Goal: Task Accomplishment & Management: Complete application form

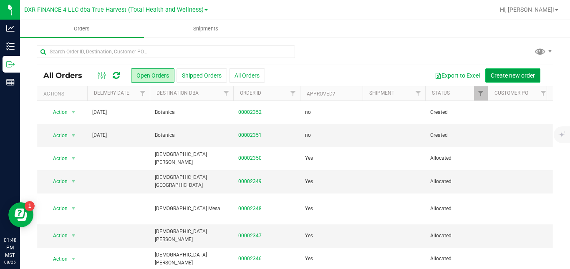
click at [488, 70] on button "Create new order" at bounding box center [512, 75] width 55 height 14
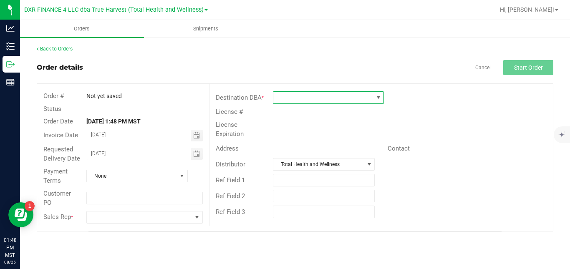
click at [353, 98] on span at bounding box center [323, 98] width 100 height 12
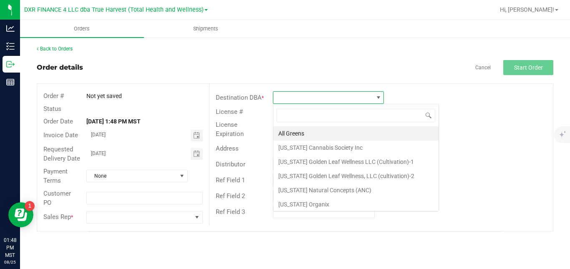
scroll to position [13, 111]
type input "good"
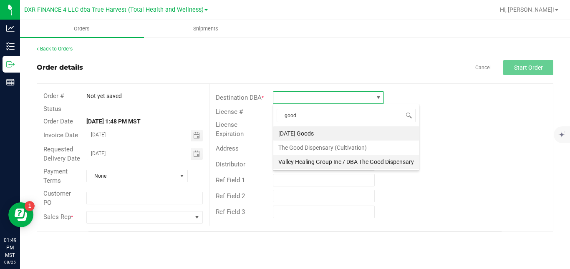
click at [329, 165] on li "Valley Healing Group Inc / DBA The Good Dispensary" at bounding box center [346, 162] width 146 height 14
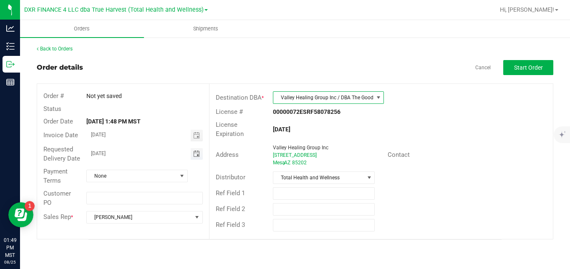
click at [199, 155] on span "Toggle calendar" at bounding box center [196, 154] width 7 height 7
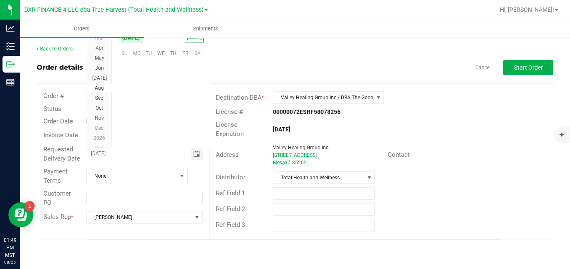
scroll to position [135173, 0]
click at [169, 118] on span "28" at bounding box center [173, 117] width 12 height 13
type input "[DATE]"
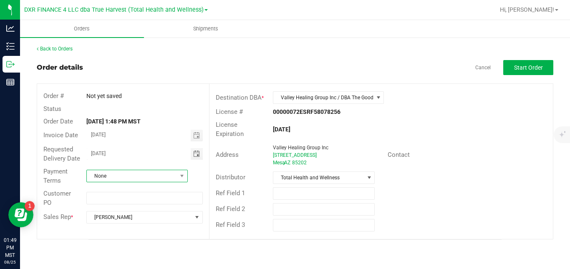
click at [158, 176] on span "None" at bounding box center [132, 176] width 90 height 12
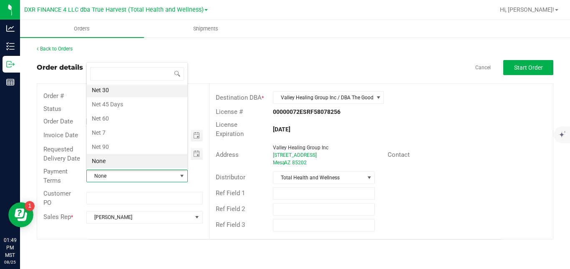
click at [151, 91] on li "Net 30" at bounding box center [137, 90] width 101 height 14
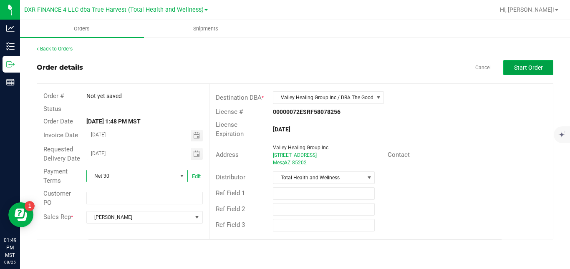
click at [520, 67] on span "Start Order" at bounding box center [528, 67] width 29 height 7
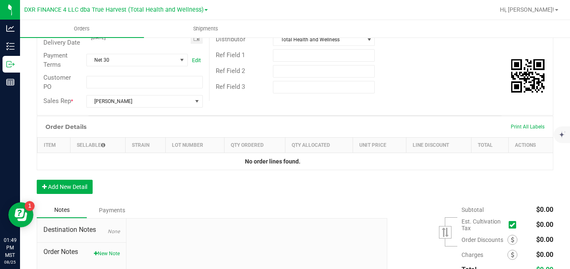
scroll to position [140, 0]
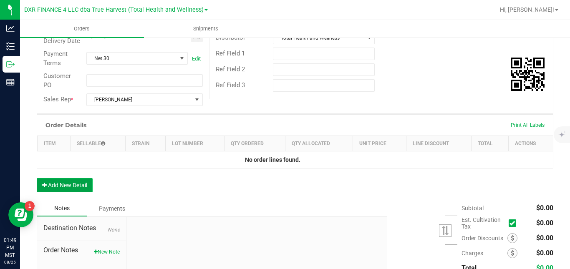
click at [84, 192] on button "Add New Detail" at bounding box center [65, 185] width 56 height 14
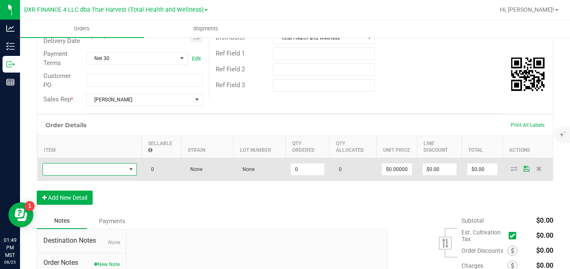
click at [95, 175] on span "NO DATA FOUND" at bounding box center [84, 169] width 83 height 12
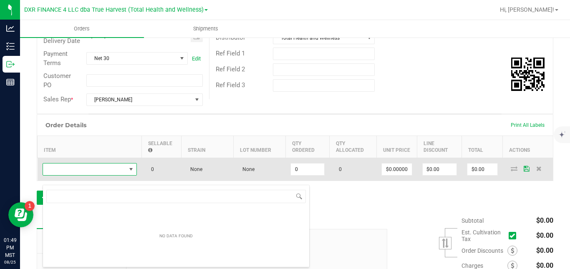
scroll to position [13, 94]
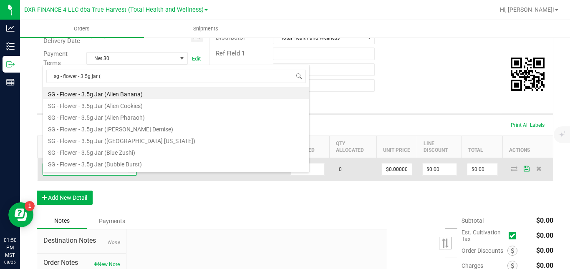
type input "sg - flower - 3.5g jar (s"
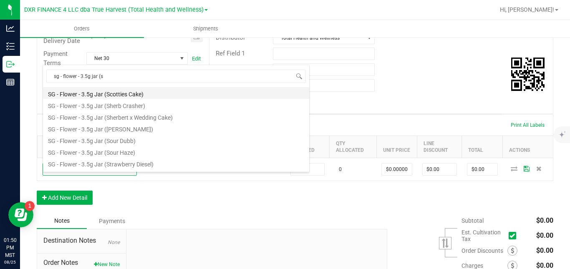
click at [116, 95] on li "SG - Flower - 3.5g Jar (Scotties Cake)" at bounding box center [176, 93] width 266 height 12
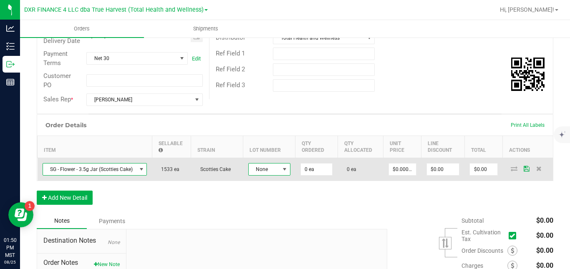
click at [284, 173] on span at bounding box center [284, 169] width 7 height 7
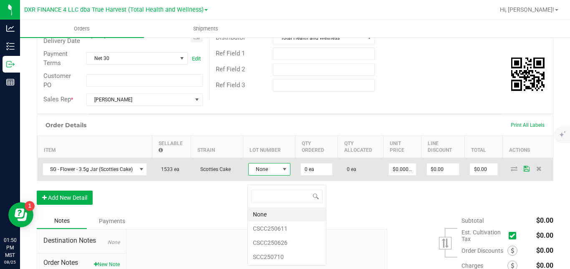
scroll to position [13, 42]
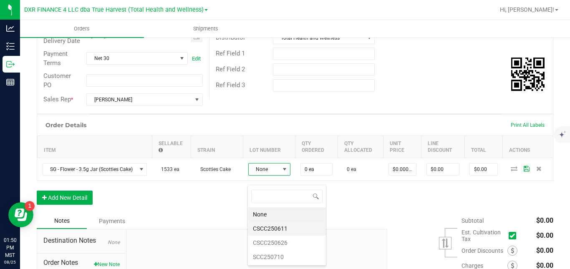
click at [276, 227] on li "CSCC250611" at bounding box center [287, 228] width 78 height 14
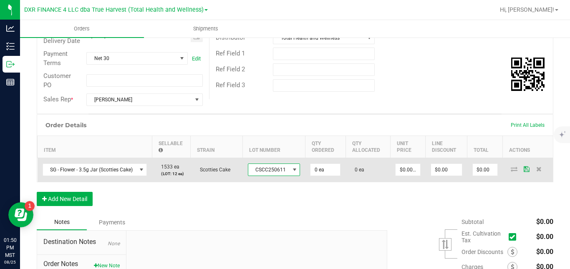
click at [282, 176] on span "CSCC250611" at bounding box center [268, 170] width 41 height 12
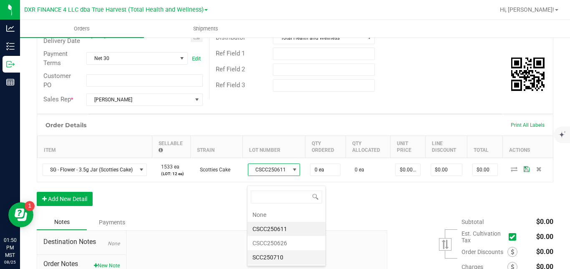
click at [274, 257] on li "SCC250710" at bounding box center [286, 257] width 78 height 14
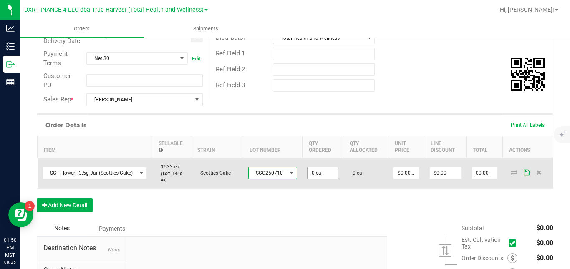
click at [317, 179] on input "0 ea" at bounding box center [322, 173] width 30 height 12
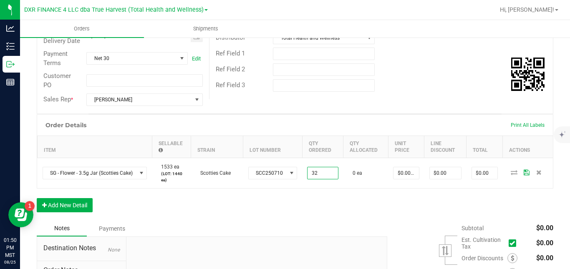
type input "32 ea"
click at [343, 204] on div "Order Details Print All Labels Item Sellable Strain Lot Number Qty Ordered Qty …" at bounding box center [295, 167] width 516 height 106
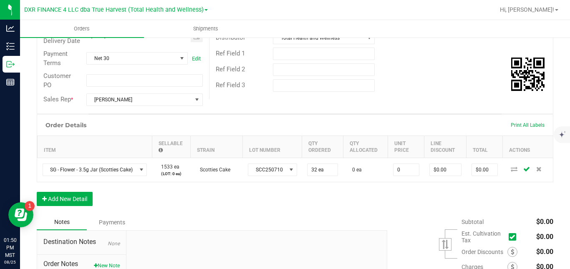
click at [404, 176] on input "0" at bounding box center [405, 170] width 25 height 12
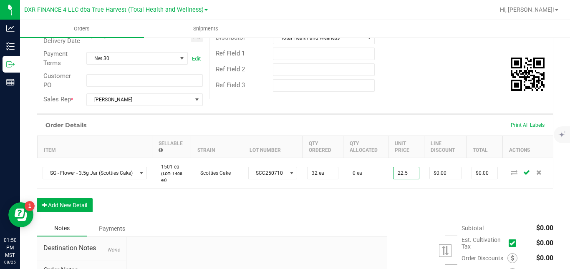
type input "$22.50000"
type input "$720.00"
click at [383, 203] on div "Order Details Print All Labels Item Sellable Strain Lot Number Qty Ordered Qty …" at bounding box center [295, 167] width 516 height 106
click at [86, 212] on button "Add New Detail" at bounding box center [65, 205] width 56 height 14
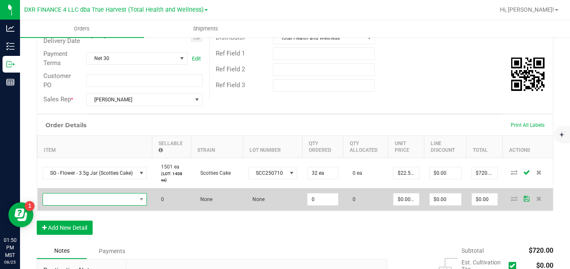
click at [100, 205] on span "NO DATA FOUND" at bounding box center [89, 200] width 93 height 12
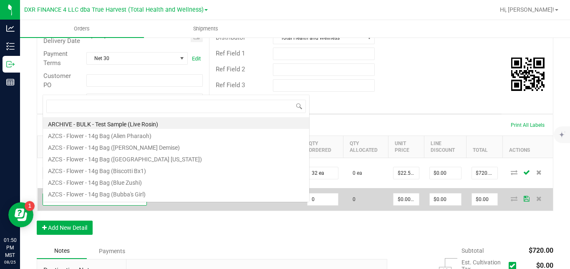
scroll to position [13, 105]
type input "sg - flower - 3.5g jar (g"
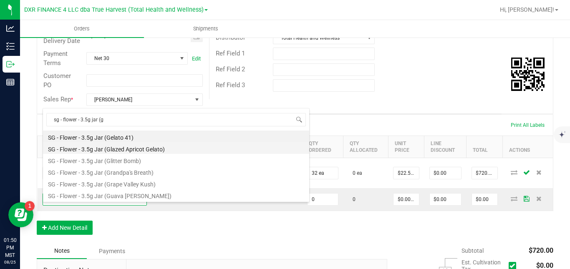
click at [119, 152] on li "SG - Flower - 3.5g Jar (Glazed Apricot Gelato)" at bounding box center [176, 148] width 266 height 12
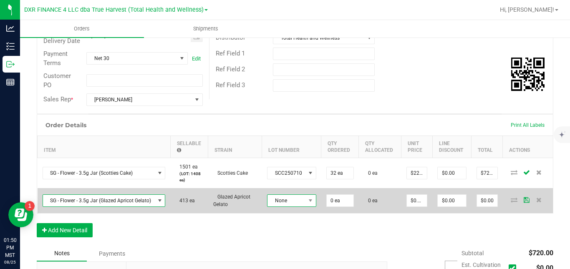
click at [282, 206] on span "None" at bounding box center [286, 201] width 38 height 12
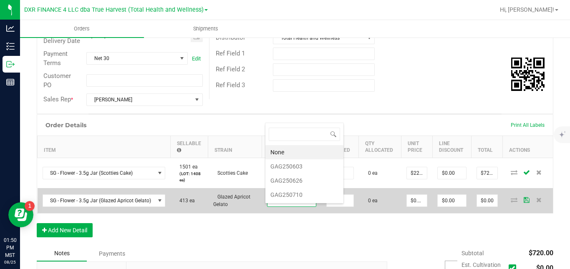
scroll to position [13, 48]
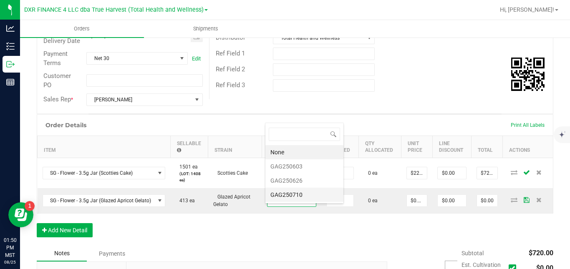
click at [294, 194] on li "GAG250710" at bounding box center [304, 195] width 78 height 14
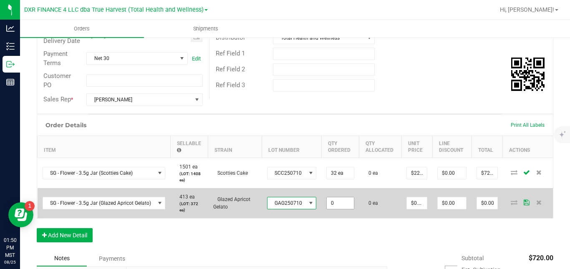
click at [332, 209] on input "0" at bounding box center [340, 203] width 27 height 12
type input "32 ea"
click at [350, 218] on td "32 ea" at bounding box center [340, 203] width 38 height 30
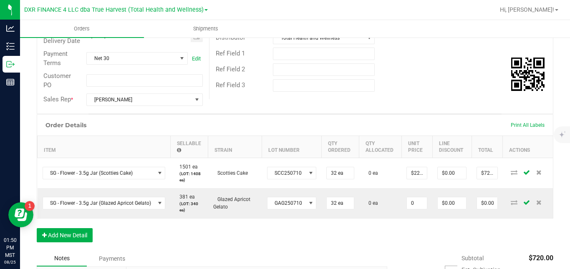
click at [415, 209] on input "0" at bounding box center [417, 203] width 20 height 12
type input "$22.50000"
type input "$720.00"
click at [397, 234] on div "Order Details Print All Labels Item Sellable Strain Lot Number Qty Ordered Qty …" at bounding box center [295, 182] width 516 height 136
click at [84, 242] on button "Add New Detail" at bounding box center [65, 235] width 56 height 14
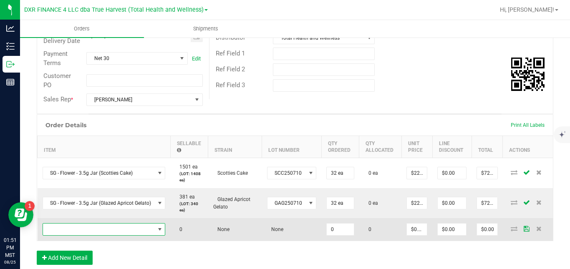
click at [87, 235] on span "NO DATA FOUND" at bounding box center [99, 230] width 112 height 12
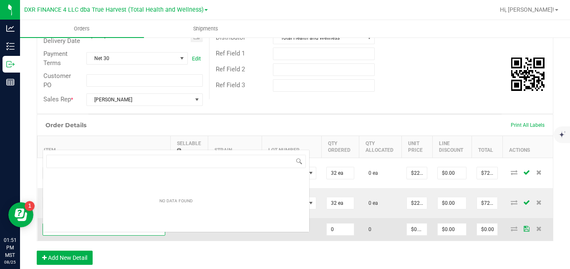
scroll to position [13, 122]
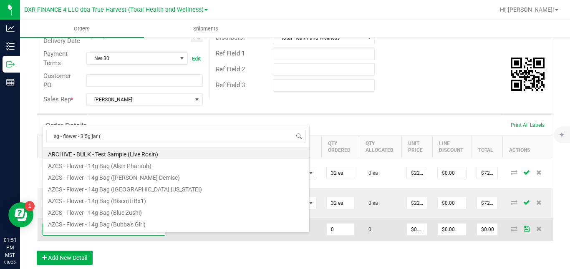
type input "sg - flower - 3.5g jar (p"
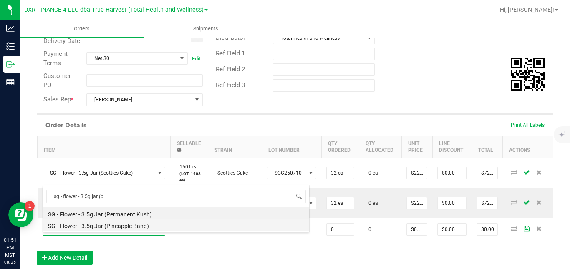
click at [103, 225] on li "SG - Flower - 3.5g Jar (Pineapple Bang)" at bounding box center [176, 225] width 266 height 12
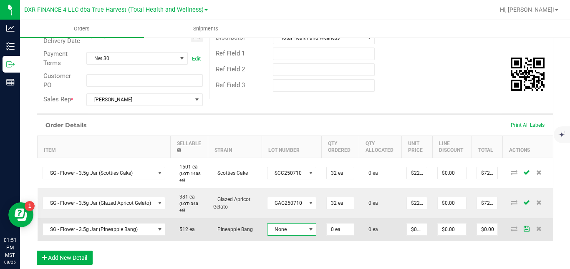
click at [276, 235] on span "None" at bounding box center [286, 230] width 38 height 12
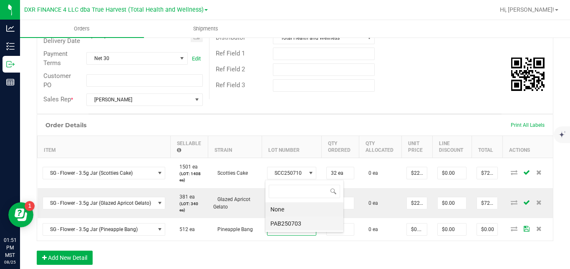
click at [289, 224] on li "PAB250703" at bounding box center [304, 223] width 78 height 14
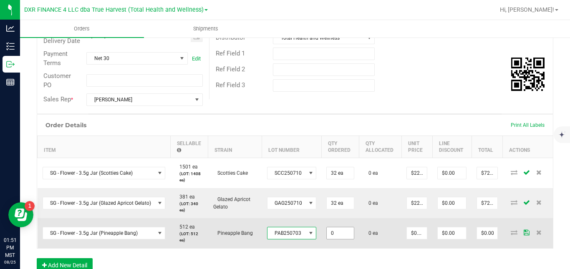
click at [337, 239] on input "0" at bounding box center [340, 233] width 27 height 12
type input "32 ea"
click at [368, 248] on td "0 ea" at bounding box center [380, 233] width 43 height 30
click at [414, 239] on input "0" at bounding box center [417, 233] width 20 height 12
type input "$22.50000"
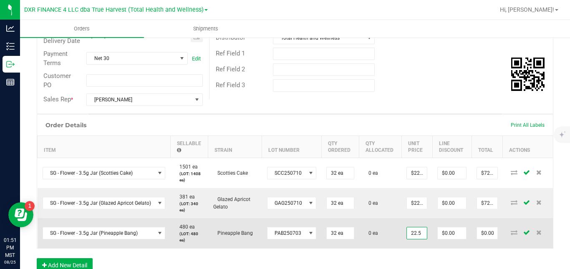
type input "$720.00"
click at [387, 246] on td "0 ea" at bounding box center [380, 233] width 43 height 30
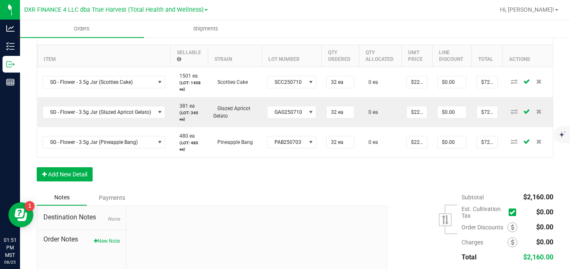
scroll to position [232, 0]
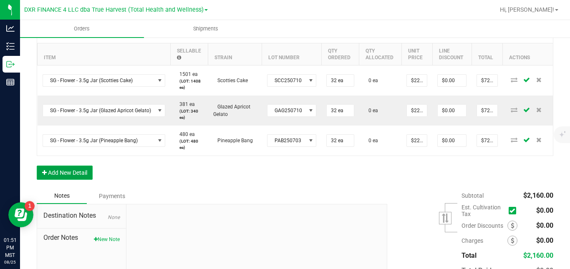
click at [85, 180] on button "Add New Detail" at bounding box center [65, 173] width 56 height 14
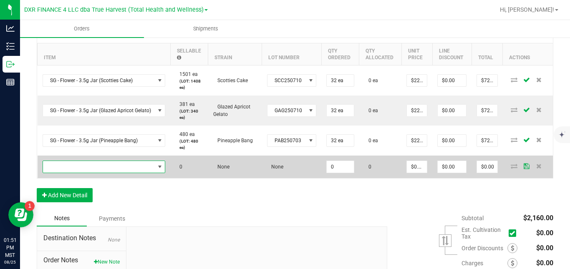
click at [100, 173] on span "NO DATA FOUND" at bounding box center [99, 167] width 112 height 12
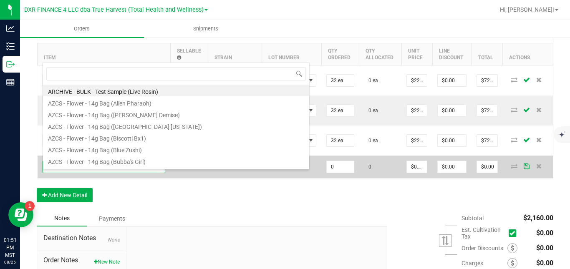
scroll to position [13, 122]
type input "sg - flower - 3.5g jar (f"
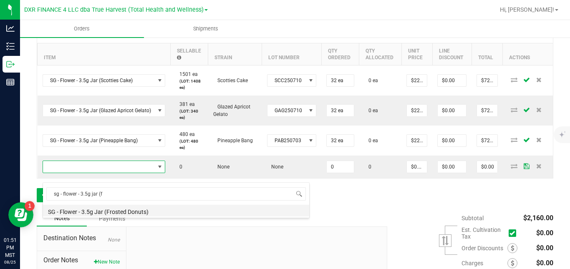
click at [102, 208] on li "SG - Flower - 3.5g Jar (Frosted Donuts)" at bounding box center [176, 211] width 266 height 12
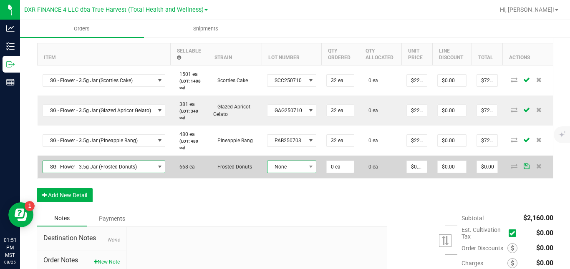
click at [283, 173] on span "None" at bounding box center [286, 167] width 38 height 12
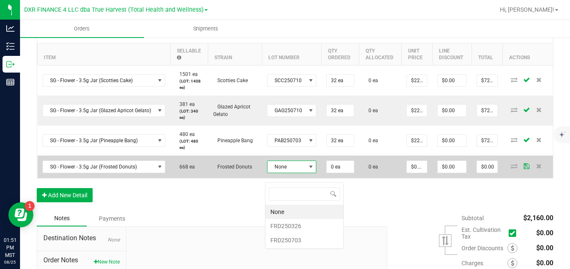
scroll to position [13, 49]
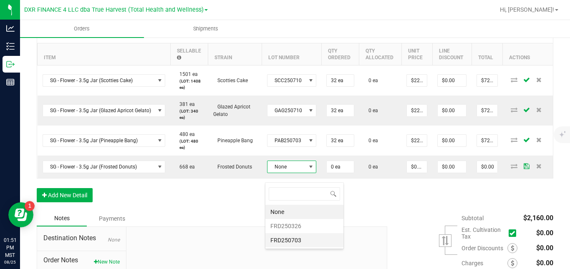
click at [285, 237] on li "FRD250703" at bounding box center [304, 240] width 78 height 14
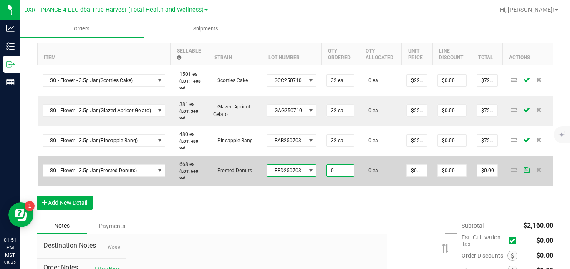
click at [332, 176] on input "0" at bounding box center [340, 171] width 27 height 12
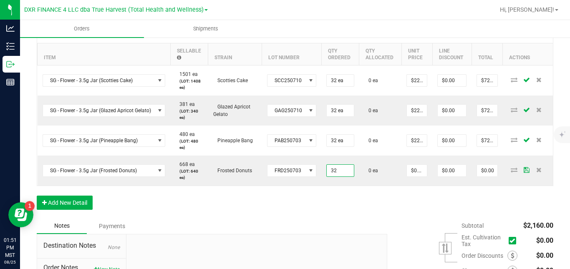
type input "32 ea"
click at [380, 203] on div "Order Details Print All Labels Item Sellable Strain Lot Number Qty Ordered Qty …" at bounding box center [295, 120] width 516 height 196
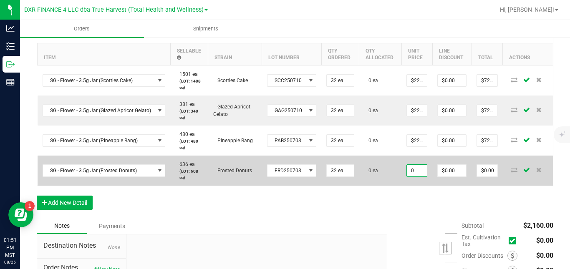
click at [413, 176] on input "0" at bounding box center [417, 171] width 20 height 12
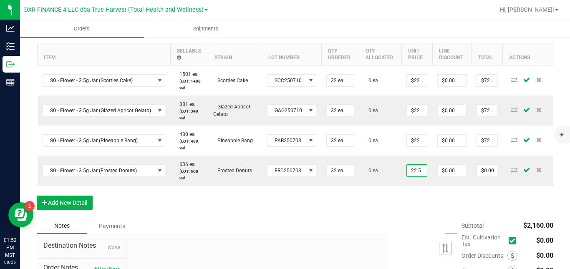
type input "$22.50000"
type input "$720.00"
click at [394, 206] on div "Order Details Print All Labels Item Sellable Strain Lot Number Qty Ordered Qty …" at bounding box center [295, 120] width 516 height 196
click at [77, 209] on button "Add New Detail" at bounding box center [65, 203] width 56 height 14
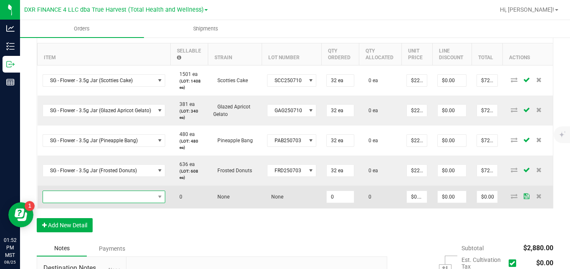
click at [85, 203] on span "NO DATA FOUND" at bounding box center [99, 197] width 112 height 12
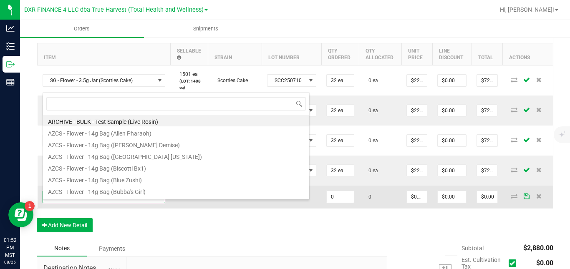
scroll to position [0, 0]
type input "sg - flower - 3.5g jar (a"
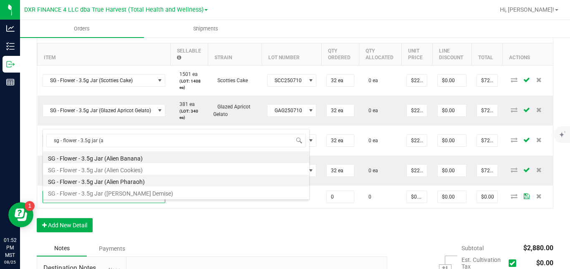
click at [107, 181] on li "SG - Flower - 3.5g Jar (Alien Pharaoh)" at bounding box center [176, 181] width 266 height 12
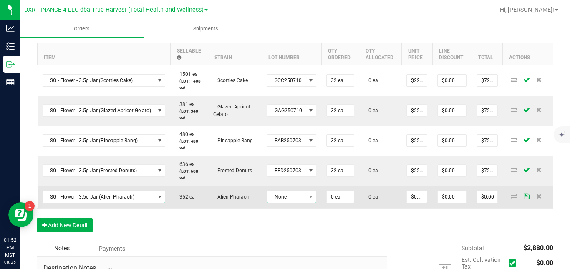
click at [273, 203] on span "None" at bounding box center [286, 197] width 38 height 12
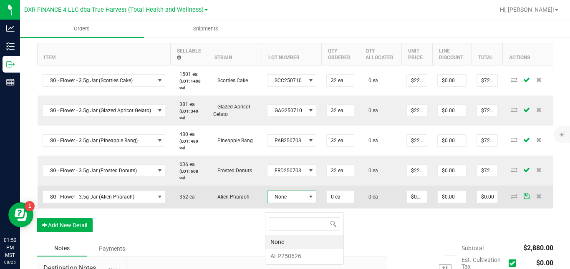
scroll to position [13, 49]
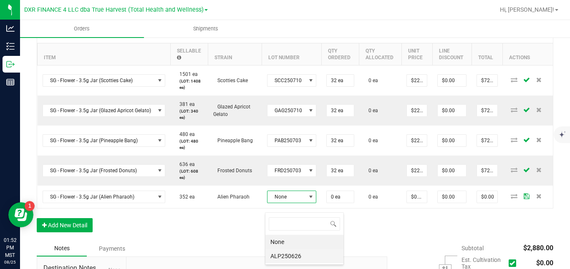
click at [279, 254] on li "ALP250626" at bounding box center [304, 256] width 78 height 14
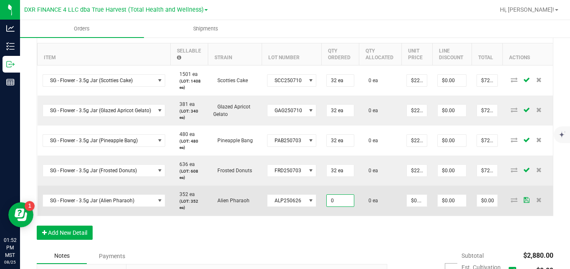
click at [337, 206] on input "0" at bounding box center [340, 201] width 27 height 12
type input "32 ea"
click at [378, 216] on td "0 ea" at bounding box center [380, 201] width 43 height 30
click at [413, 206] on input "0" at bounding box center [417, 201] width 20 height 12
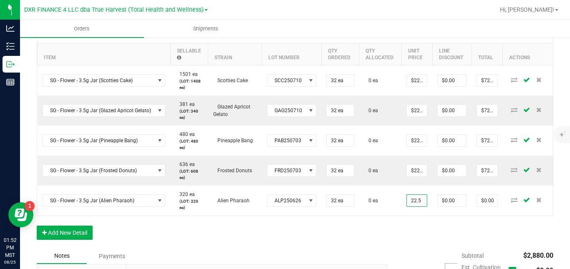
type input "$22.50000"
type input "$720.00"
click at [401, 231] on div "Order Details Print All Labels Item Sellable Strain Lot Number Qty Ordered Qty …" at bounding box center [295, 135] width 516 height 226
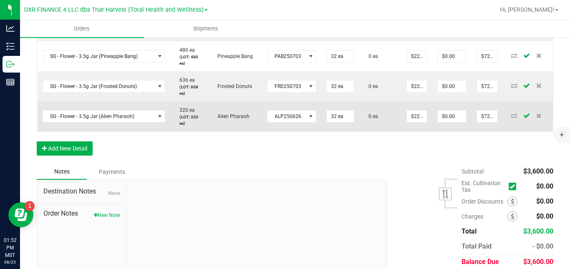
scroll to position [318, 0]
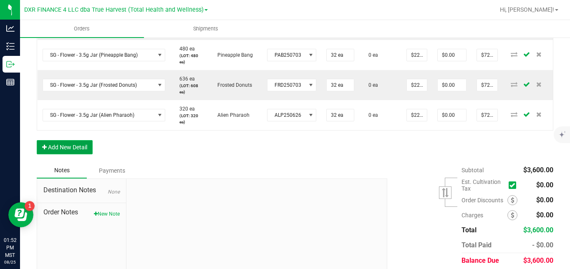
click at [84, 154] on button "Add New Detail" at bounding box center [65, 147] width 56 height 14
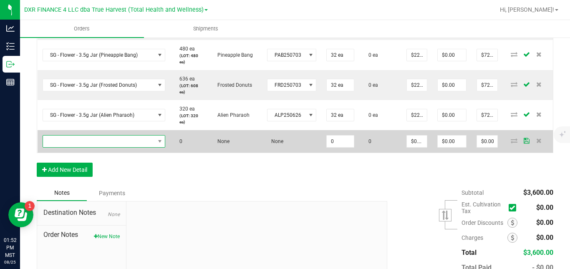
click at [96, 147] on span "NO DATA FOUND" at bounding box center [99, 142] width 112 height 12
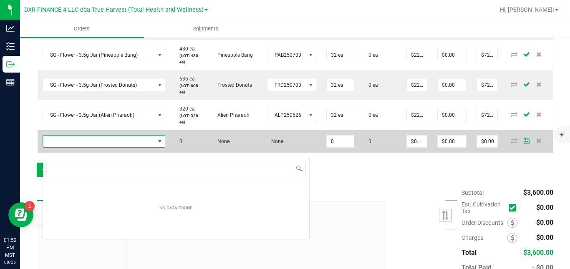
scroll to position [13, 122]
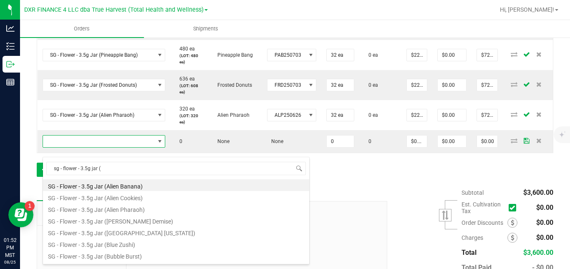
type input "sg - flower - 3.5g jar ("
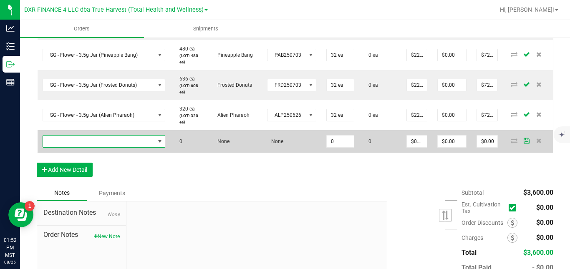
click at [84, 147] on span "NO DATA FOUND" at bounding box center [99, 142] width 112 height 12
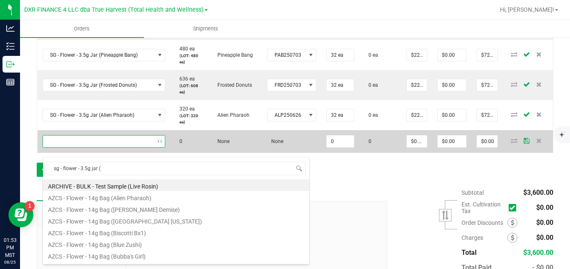
type input "sg - flower - 3.5g jar (b"
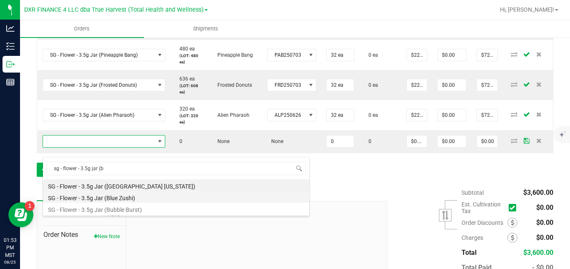
click at [103, 196] on li "SG - Flower - 3.5g Jar (Blue Zushi)" at bounding box center [176, 197] width 266 height 12
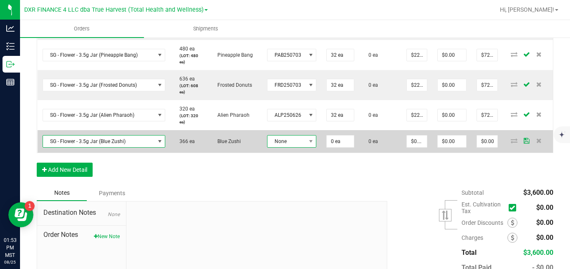
click at [280, 147] on span "None" at bounding box center [286, 142] width 38 height 12
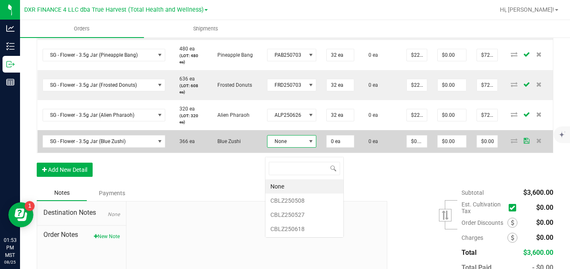
scroll to position [13, 49]
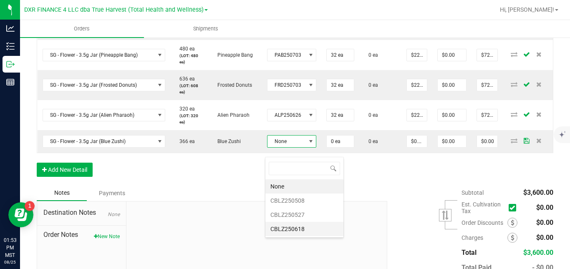
click at [289, 227] on li "CBLZ250618" at bounding box center [304, 229] width 78 height 14
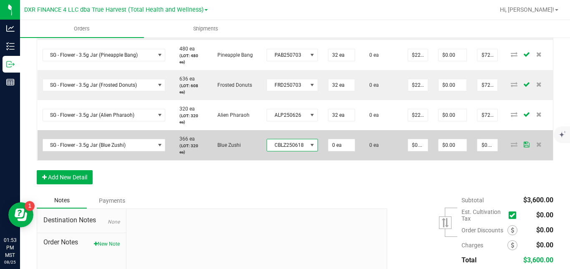
click at [295, 149] on span "CBLZ250618" at bounding box center [287, 145] width 40 height 12
click at [309, 148] on span at bounding box center [312, 145] width 7 height 7
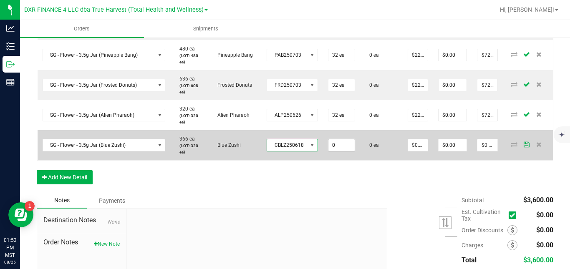
click at [339, 151] on input "0" at bounding box center [341, 145] width 27 height 12
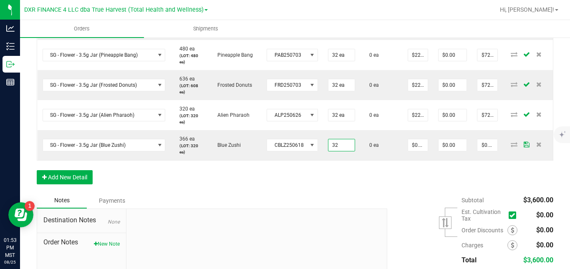
type input "32 ea"
click at [378, 174] on div "Order Details Print All Labels Item Sellable Strain Lot Number Qty Ordered Qty …" at bounding box center [295, 64] width 516 height 257
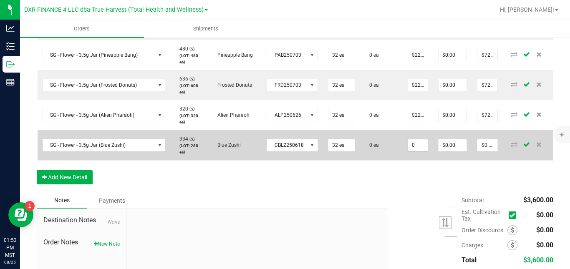
click at [415, 151] on input "0" at bounding box center [418, 145] width 20 height 12
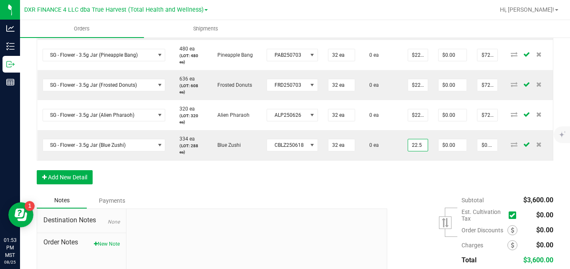
type input "$22.50000"
type input "$720.00"
click at [402, 183] on div "Order Details Print All Labels Item Sellable Strain Lot Number Qty Ordered Qty …" at bounding box center [295, 64] width 516 height 257
click at [88, 184] on button "Add New Detail" at bounding box center [65, 177] width 56 height 14
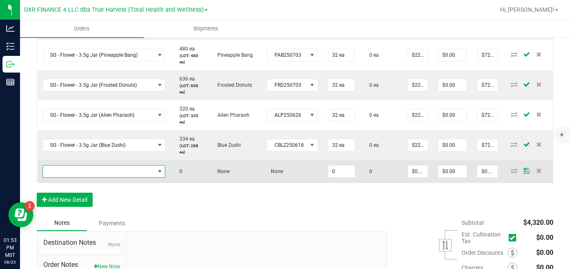
click at [98, 177] on span "NO DATA FOUND" at bounding box center [99, 172] width 112 height 12
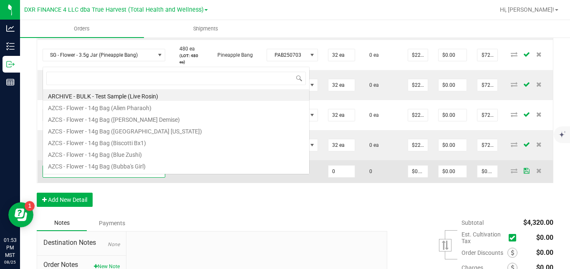
scroll to position [13, 122]
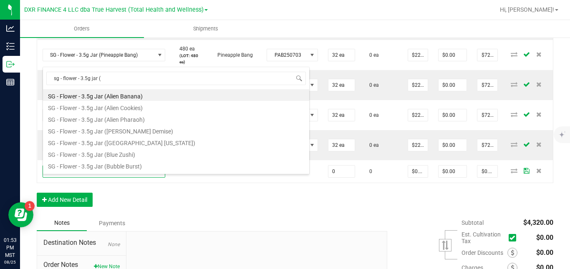
type input "sg - flower - 3.5g jar ("
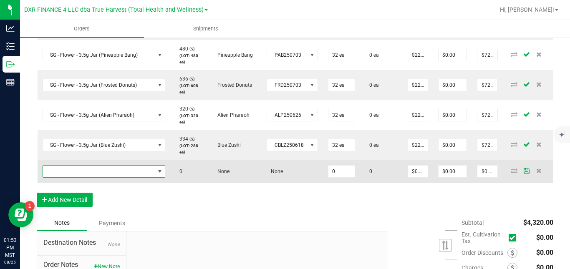
click at [96, 177] on span "NO DATA FOUND" at bounding box center [99, 172] width 112 height 12
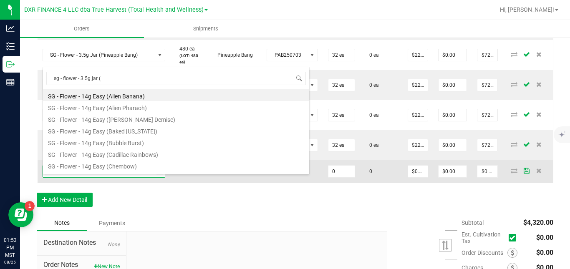
type input "sg - flower - 3.5g jar (c"
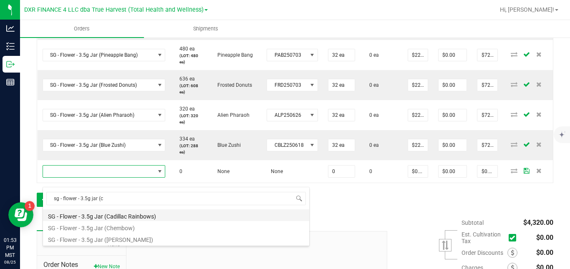
click at [97, 216] on li "SG - Flower - 3.5g Jar (Cadillac Rainbows)" at bounding box center [176, 215] width 266 height 12
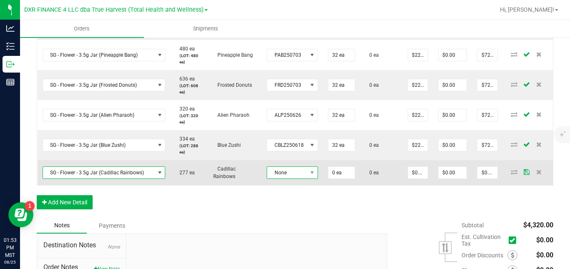
click at [280, 178] on span "None" at bounding box center [287, 173] width 40 height 12
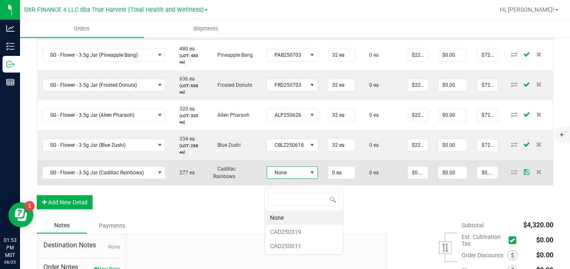
scroll to position [13, 51]
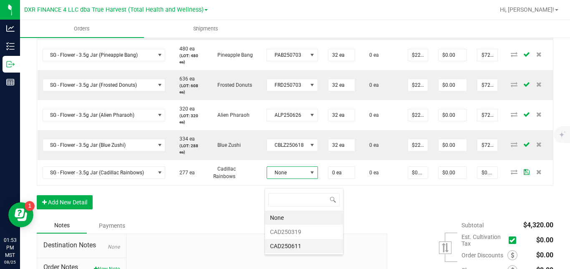
click at [280, 242] on li "CAD250611" at bounding box center [304, 246] width 78 height 14
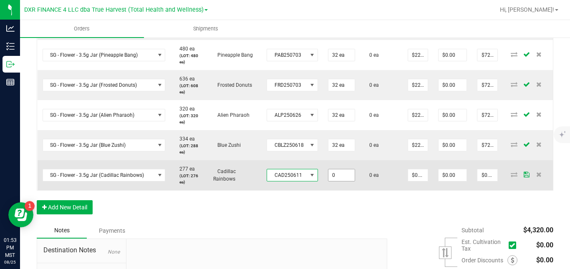
click at [337, 181] on input "0" at bounding box center [341, 175] width 27 height 12
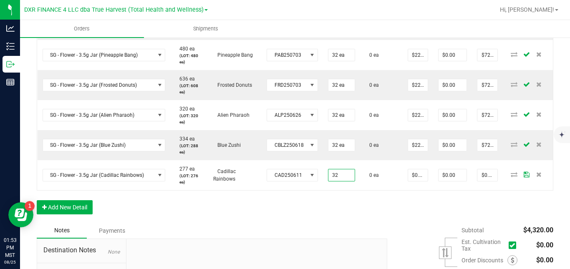
type input "32 ea"
click at [377, 209] on div "Order Details Print All Labels Item Sellable Strain Lot Number Qty Ordered Qty …" at bounding box center [295, 79] width 516 height 287
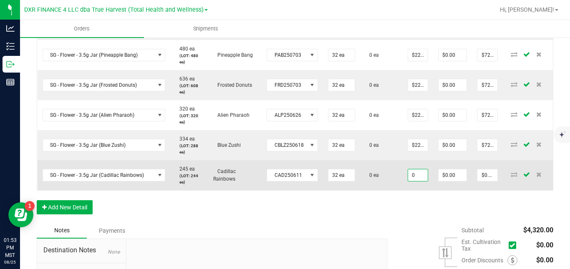
click at [412, 179] on input "0" at bounding box center [418, 175] width 20 height 12
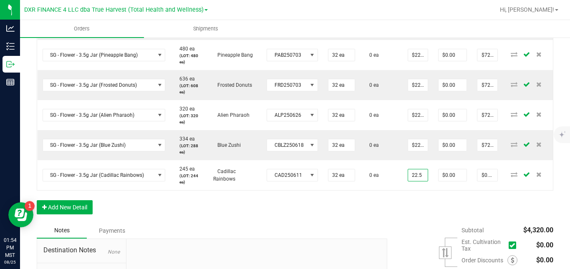
type input "$22.50000"
type input "$720.00"
click at [407, 209] on div "Order Details Print All Labels Item Sellable Strain Lot Number Qty Ordered Qty …" at bounding box center [295, 79] width 516 height 287
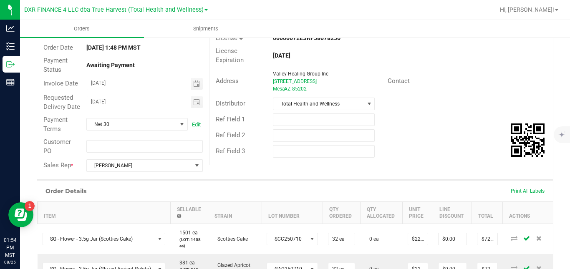
scroll to position [0, 0]
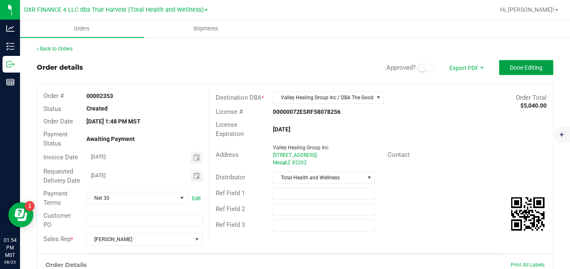
click at [532, 69] on span "Done Editing" at bounding box center [526, 67] width 33 height 7
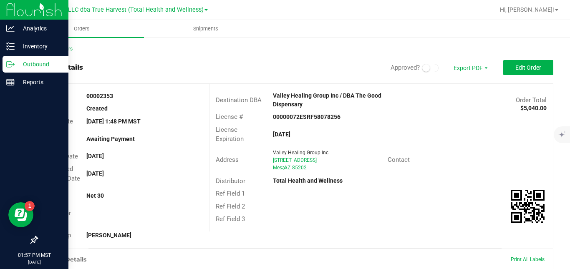
click at [17, 62] on p "Outbound" at bounding box center [40, 64] width 50 height 10
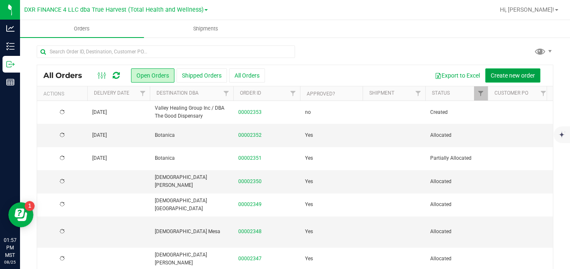
click at [490, 74] on span "Create new order" at bounding box center [512, 75] width 44 height 7
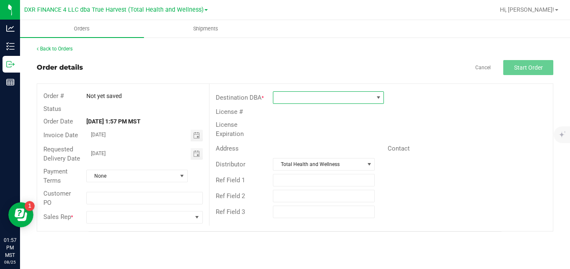
click at [310, 101] on span at bounding box center [323, 98] width 100 height 12
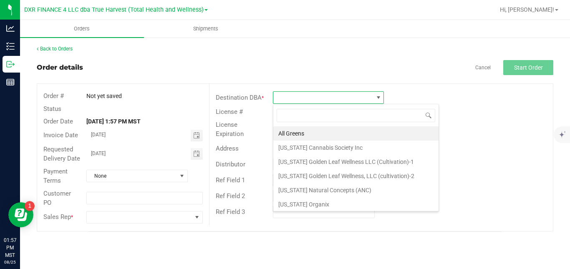
scroll to position [13, 111]
type input "good"
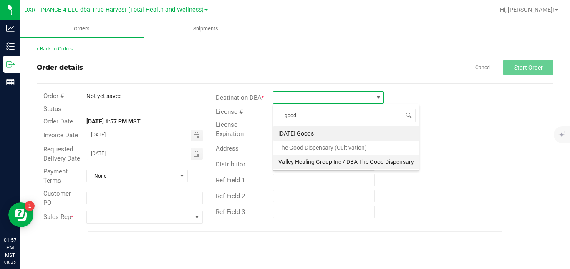
click at [308, 163] on li "Valley Healing Group Inc / DBA The Good Dispensary" at bounding box center [346, 162] width 146 height 14
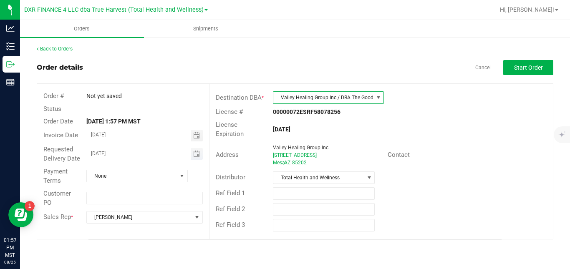
click at [200, 153] on span "Toggle calendar" at bounding box center [197, 154] width 12 height 12
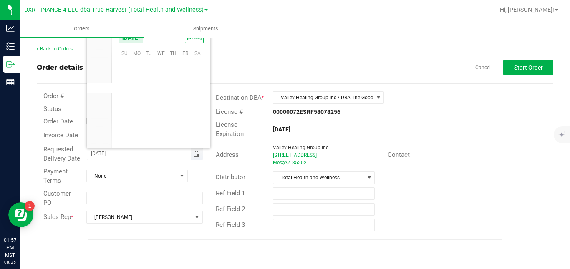
scroll to position [135173, 0]
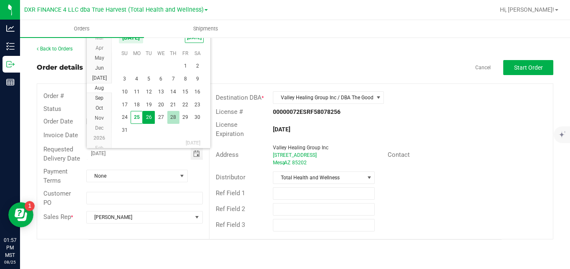
click at [171, 118] on span "28" at bounding box center [173, 117] width 12 height 13
type input "[DATE]"
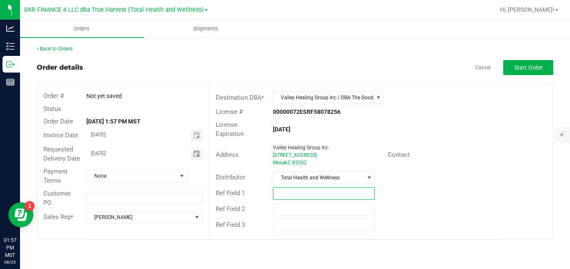
click at [317, 187] on input "text" at bounding box center [324, 193] width 102 height 13
type input "AUGUST BUDTENDER PRIZES"
click at [525, 68] on span "Start Order" at bounding box center [528, 67] width 29 height 7
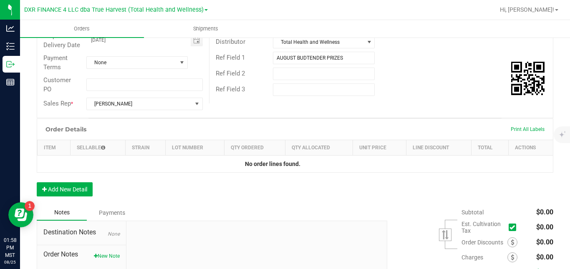
scroll to position [170, 0]
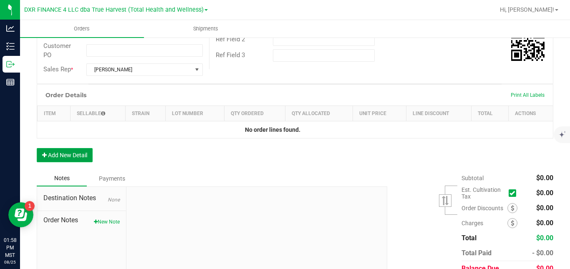
click at [83, 162] on button "Add New Detail" at bounding box center [65, 155] width 56 height 14
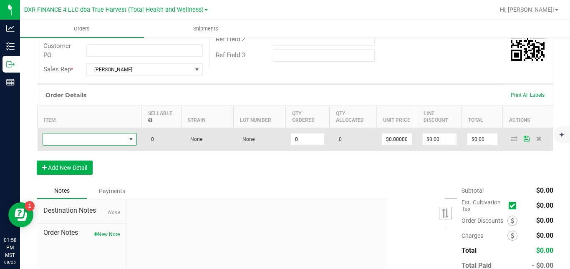
click at [91, 145] on span "NO DATA FOUND" at bounding box center [84, 139] width 83 height 12
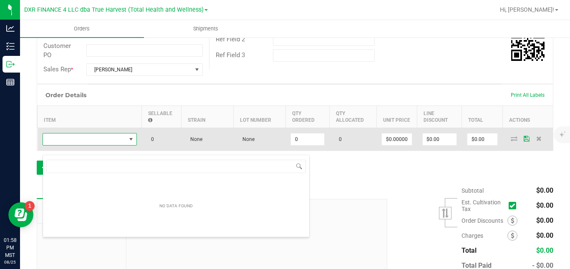
scroll to position [13, 94]
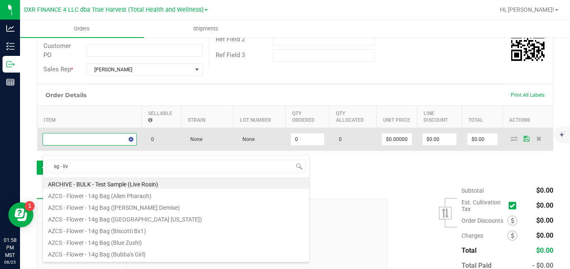
type input "sg - live"
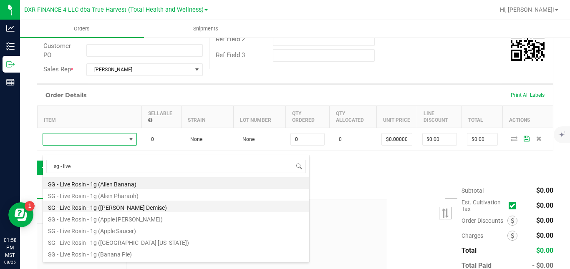
click at [108, 208] on li "SG - Live Rosin - 1g ([PERSON_NAME] Demise)" at bounding box center [176, 207] width 266 height 12
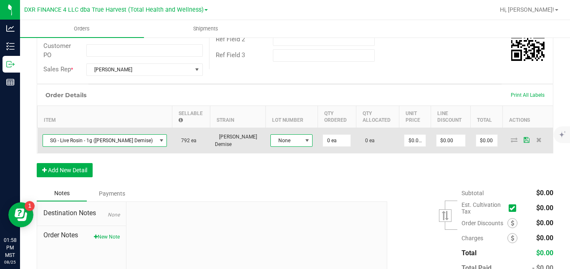
click at [279, 146] on span "None" at bounding box center [286, 141] width 31 height 12
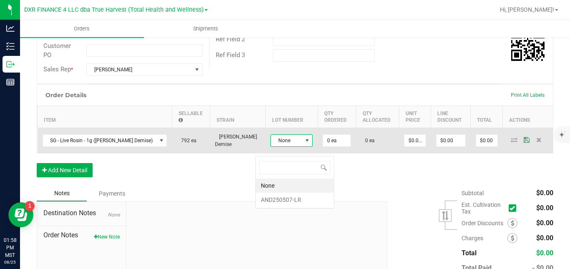
scroll to position [13, 42]
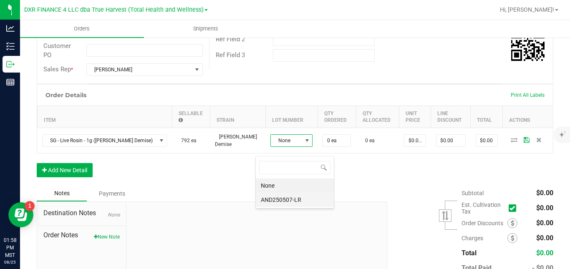
click at [284, 194] on li "AND250507-LR" at bounding box center [295, 200] width 78 height 14
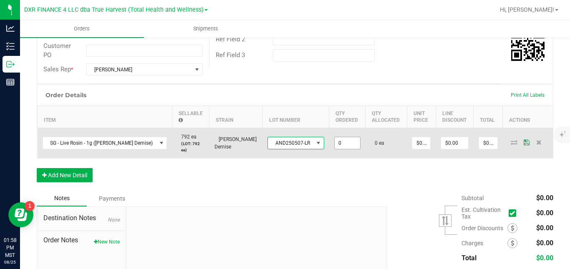
click at [334, 149] on input "0" at bounding box center [346, 143] width 25 height 12
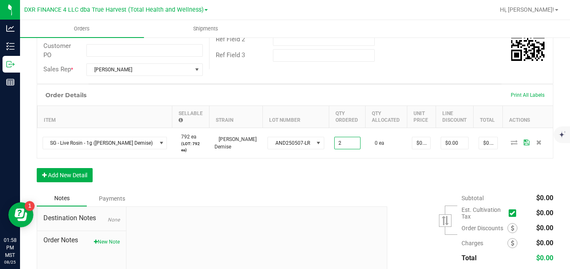
type input "2 ea"
click at [322, 184] on div "Order Details Print All Labels Item Sellable Strain Lot Number Qty Ordered Qty …" at bounding box center [295, 137] width 516 height 106
click at [88, 182] on button "Add New Detail" at bounding box center [65, 175] width 56 height 14
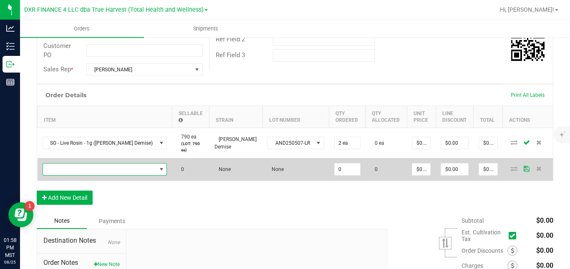
click at [105, 175] on span "NO DATA FOUND" at bounding box center [99, 169] width 113 height 12
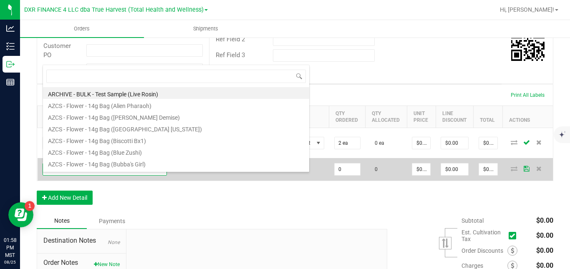
scroll to position [13, 111]
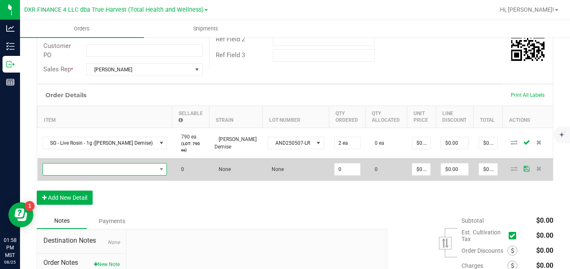
click at [138, 175] on span "NO DATA FOUND" at bounding box center [99, 169] width 113 height 12
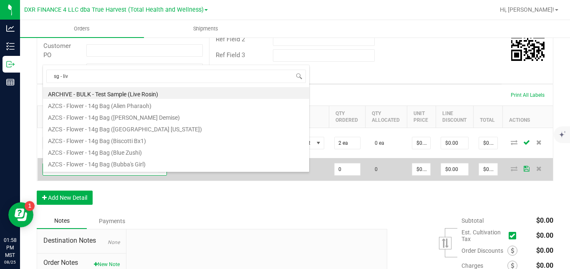
type input "sg - live"
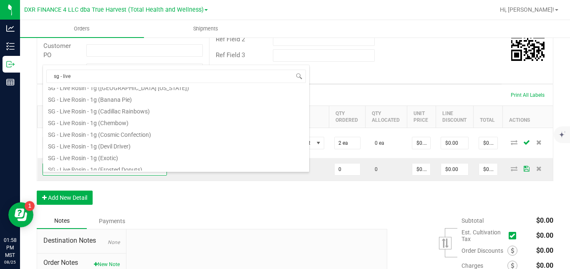
scroll to position [73, 0]
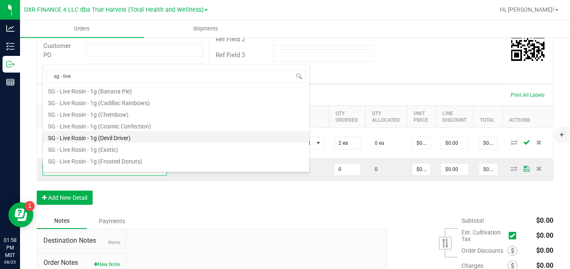
click at [136, 137] on li "SG - Live Rosin - 1g (Devil Driver)" at bounding box center [176, 137] width 266 height 12
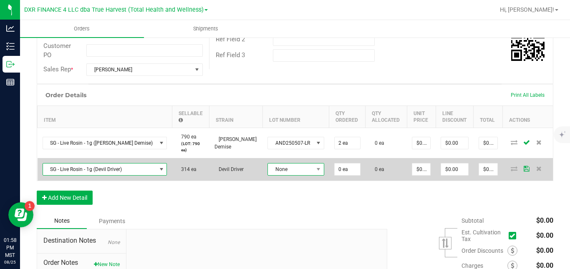
click at [269, 175] on span "None" at bounding box center [290, 169] width 45 height 12
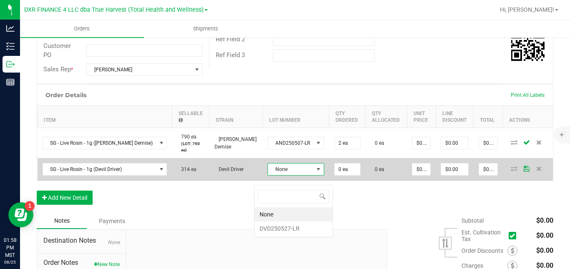
scroll to position [13, 56]
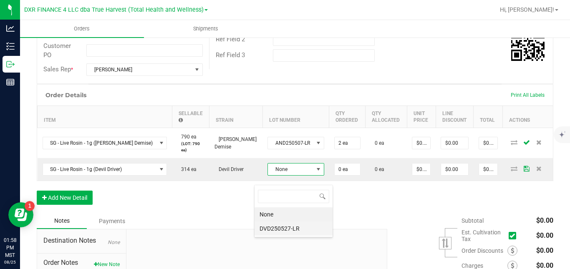
click at [272, 226] on li "DVD250527-LR" at bounding box center [293, 228] width 78 height 14
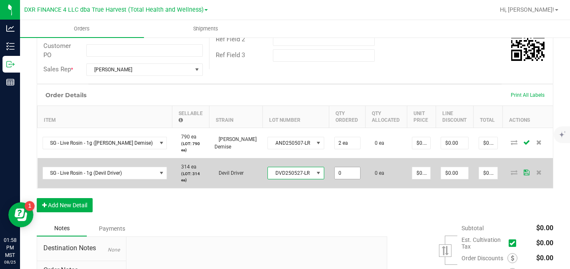
click at [334, 179] on input "0" at bounding box center [346, 173] width 25 height 12
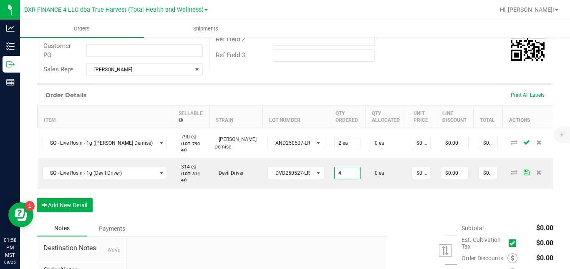
type input "4 ea"
click at [362, 205] on div "Order Details Print All Labels Item Sellable Strain Lot Number Qty Ordered Qty …" at bounding box center [295, 152] width 516 height 136
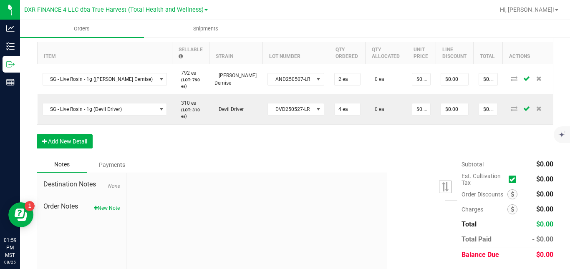
scroll to position [247, 0]
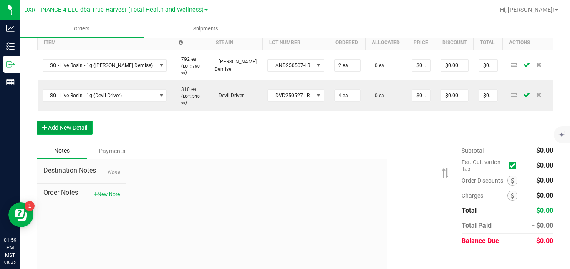
click at [77, 134] on button "Add New Detail" at bounding box center [65, 128] width 56 height 14
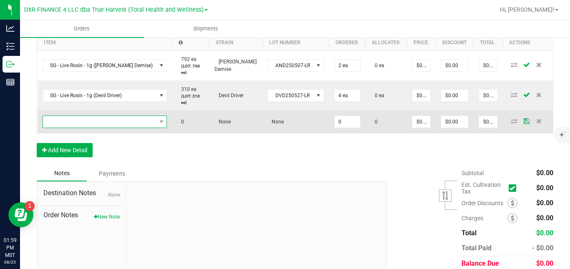
click at [80, 128] on span "NO DATA FOUND" at bounding box center [99, 122] width 113 height 12
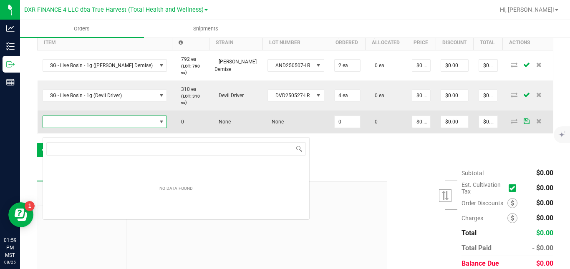
scroll to position [13, 111]
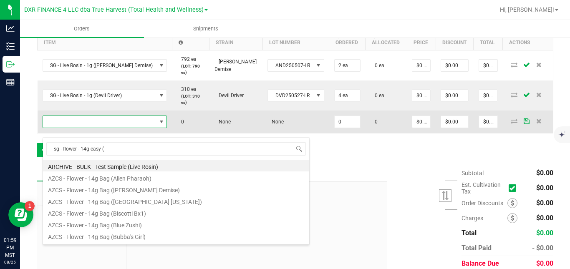
type input "sg - flower - 14g easy (g"
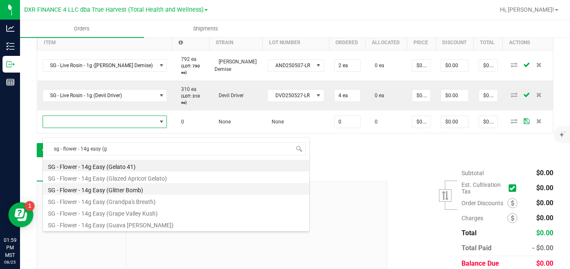
click at [126, 191] on li "SG - Flower - 14g Easy (Glitter Bomb)" at bounding box center [176, 189] width 266 height 12
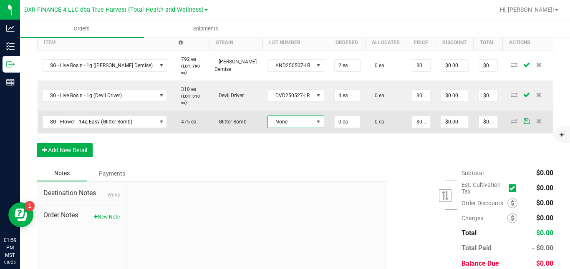
click at [268, 128] on span "None" at bounding box center [290, 122] width 45 height 12
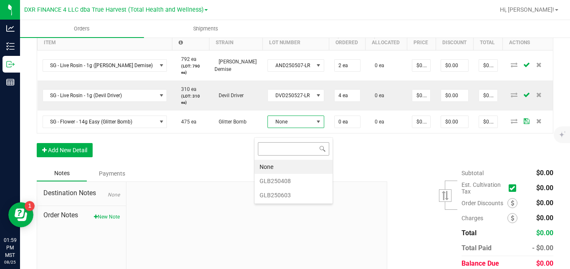
scroll to position [13, 56]
click at [272, 194] on li "GLB250603" at bounding box center [293, 195] width 78 height 14
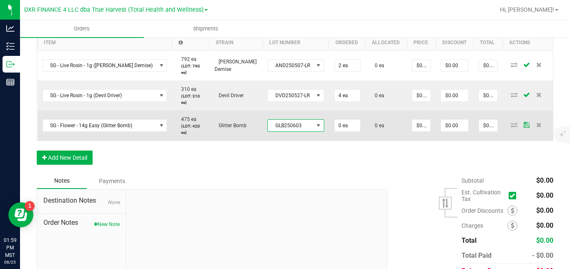
click at [281, 131] on span "GLB250603" at bounding box center [290, 126] width 45 height 12
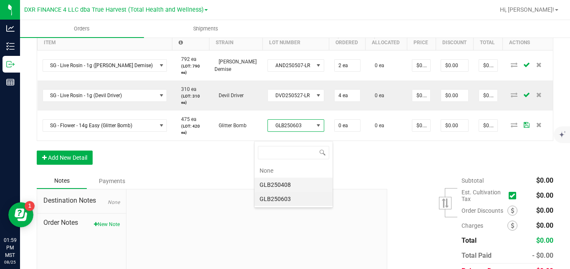
click at [284, 184] on li "GLB250408" at bounding box center [293, 185] width 78 height 14
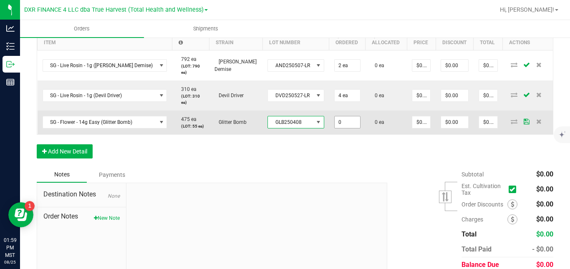
click at [335, 128] on input "0" at bounding box center [346, 122] width 25 height 12
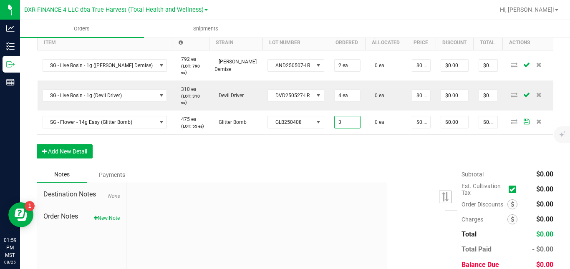
type input "3 ea"
click at [317, 144] on div "Order Details Print All Labels Item Sellable Strain Lot Number Qty Ordered Qty …" at bounding box center [295, 87] width 516 height 160
click at [88, 158] on button "Add New Detail" at bounding box center [65, 151] width 56 height 14
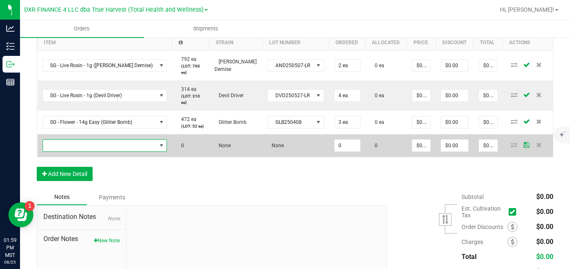
click at [100, 151] on span "NO DATA FOUND" at bounding box center [99, 146] width 113 height 12
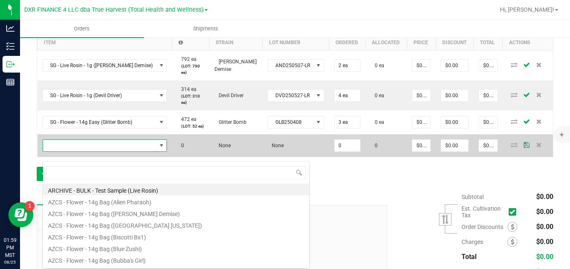
scroll to position [13, 111]
type input "sg - flower - 14g easy"
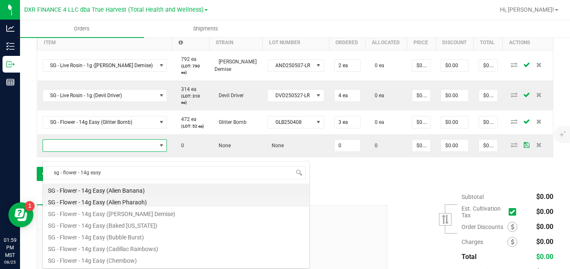
click at [111, 201] on li "SG - Flower - 14g Easy (Alien Pharaoh)" at bounding box center [176, 201] width 266 height 12
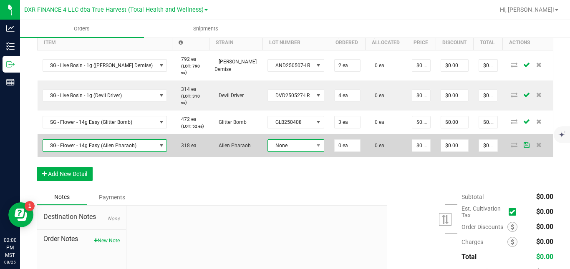
click at [268, 151] on span "None" at bounding box center [290, 146] width 45 height 12
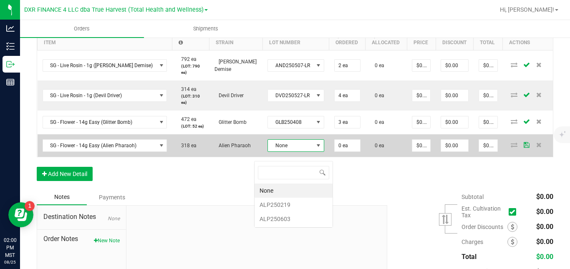
scroll to position [13, 56]
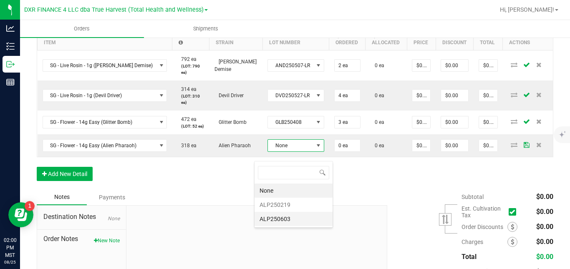
click at [270, 216] on li "ALP250603" at bounding box center [293, 219] width 78 height 14
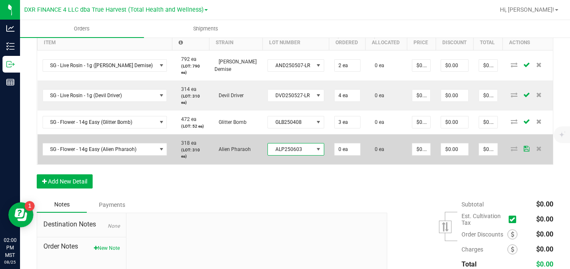
click at [285, 155] on span "ALP250603" at bounding box center [290, 149] width 45 height 12
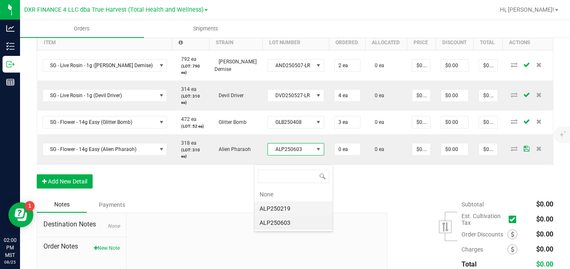
click at [286, 207] on li "ALP250219" at bounding box center [293, 208] width 78 height 14
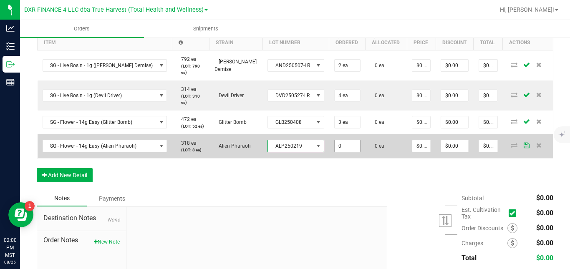
click at [334, 152] on input "0" at bounding box center [346, 146] width 25 height 12
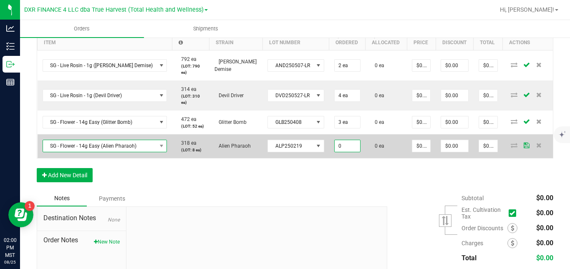
type input "0 ea"
click at [137, 152] on span "SG - Flower - 14g Easy (Alien Pharaoh)" at bounding box center [99, 146] width 113 height 12
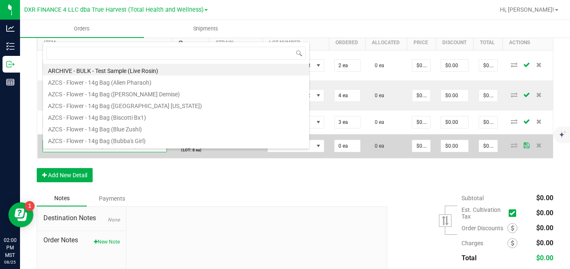
scroll to position [13, 111]
type input "sg - flower - 14g easy (c"
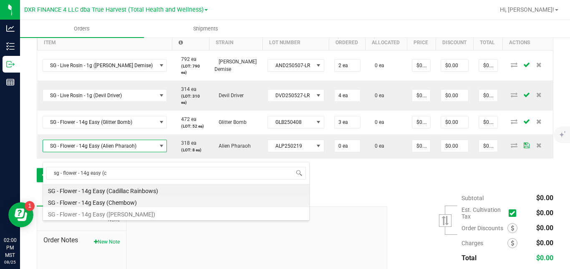
click at [131, 203] on li "SG - Flower - 14g Easy (Chembow)" at bounding box center [176, 202] width 266 height 12
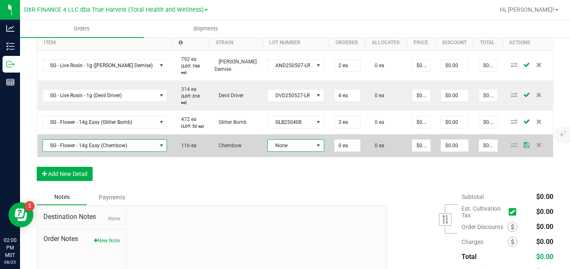
click at [274, 151] on span "None" at bounding box center [290, 146] width 45 height 12
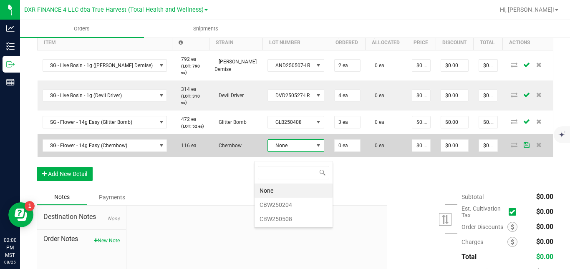
scroll to position [13, 56]
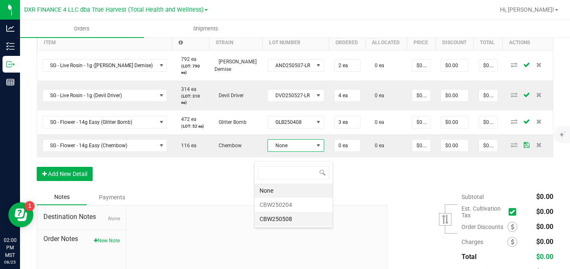
click at [274, 216] on li "CBW250508" at bounding box center [293, 219] width 78 height 14
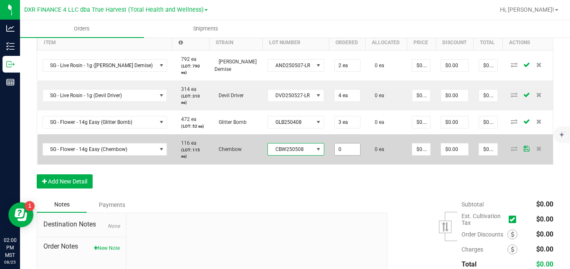
click at [334, 154] on input "0" at bounding box center [346, 149] width 25 height 12
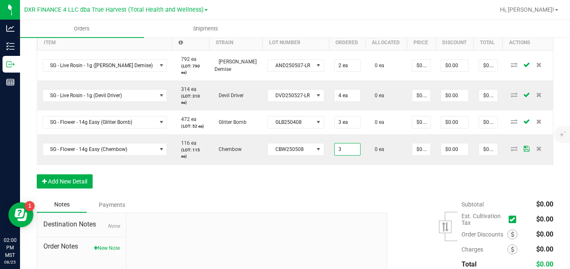
type input "3 ea"
click at [327, 182] on div "Order Details Print All Labels Item Sellable Strain Lot Number Qty Ordered Qty …" at bounding box center [295, 102] width 516 height 190
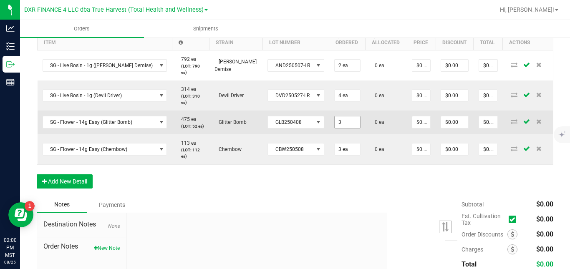
click at [334, 128] on input "3" at bounding box center [346, 122] width 25 height 12
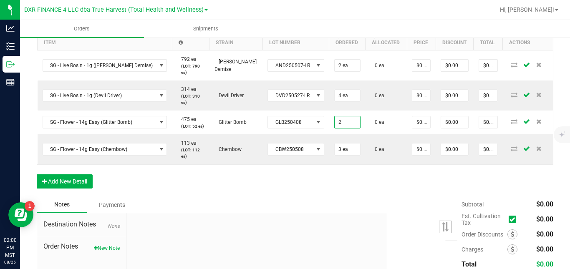
type input "2 ea"
click at [328, 184] on div "Order Details Print All Labels Item Sellable Strain Lot Number Qty Ordered Qty …" at bounding box center [295, 102] width 516 height 190
click at [87, 189] on button "Add New Detail" at bounding box center [65, 181] width 56 height 14
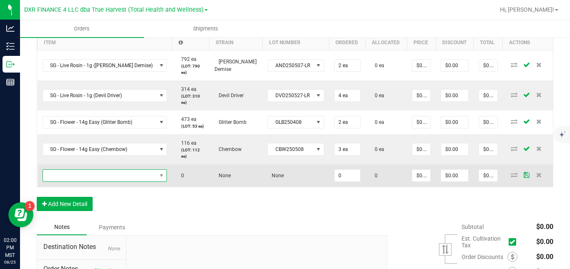
click at [98, 181] on span "NO DATA FOUND" at bounding box center [99, 176] width 113 height 12
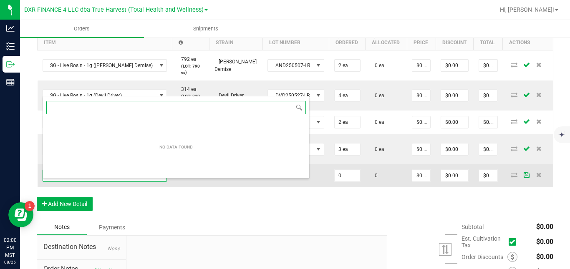
scroll to position [13, 111]
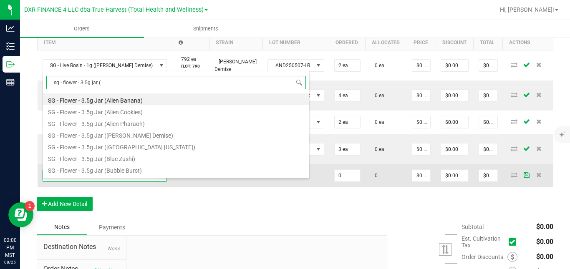
type input "sg - flower - 3.5g jar (g"
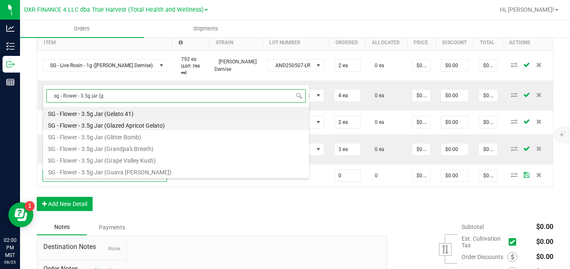
click at [125, 123] on li "SG - Flower - 3.5g Jar (Glazed Apricot Gelato)" at bounding box center [176, 124] width 266 height 12
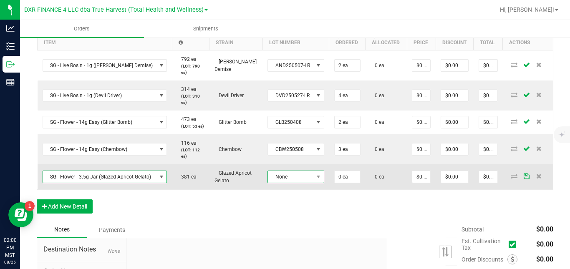
click at [279, 183] on span "None" at bounding box center [290, 177] width 45 height 12
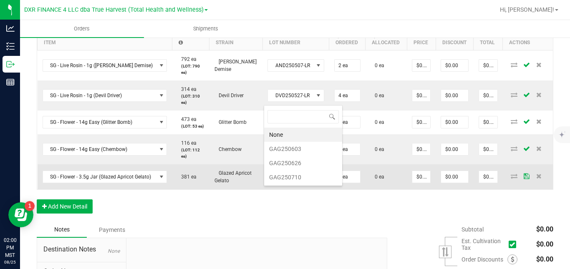
scroll to position [13, 56]
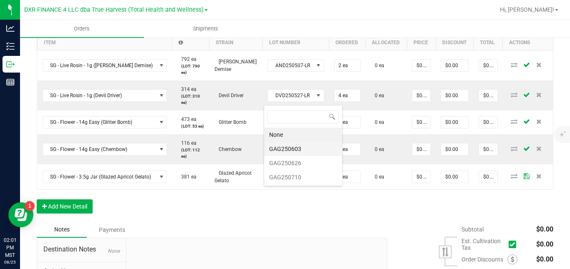
click at [296, 147] on li "GAG250603" at bounding box center [303, 149] width 78 height 14
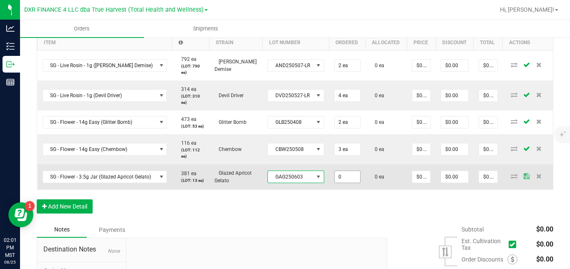
click at [339, 183] on input "0" at bounding box center [346, 177] width 25 height 12
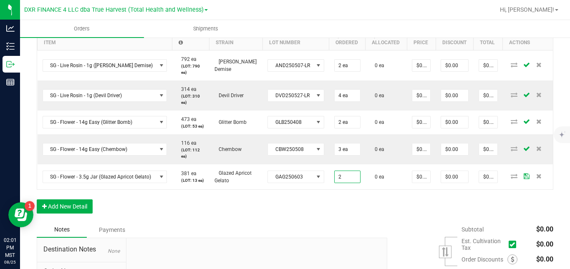
type input "2 ea"
click at [341, 217] on div "Order Details Print All Labels Item Sellable Strain Lot Number Qty Ordered Qty …" at bounding box center [295, 114] width 516 height 215
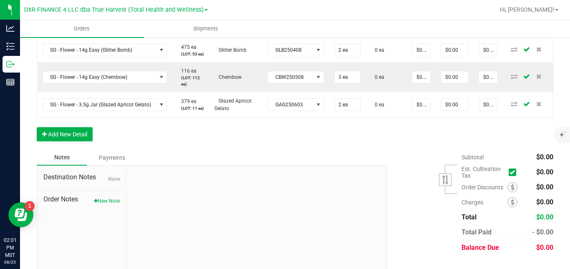
scroll to position [325, 0]
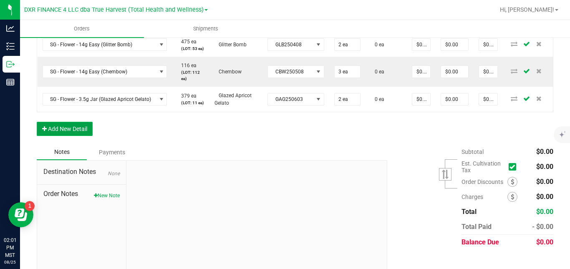
click at [83, 136] on button "Add New Detail" at bounding box center [65, 129] width 56 height 14
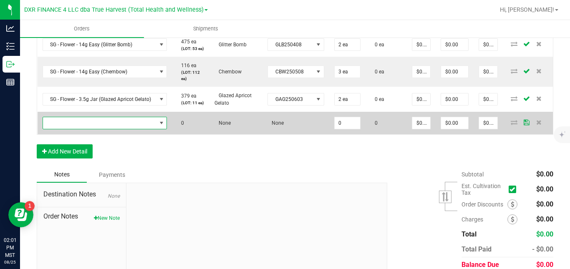
click at [104, 129] on span "NO DATA FOUND" at bounding box center [99, 123] width 113 height 12
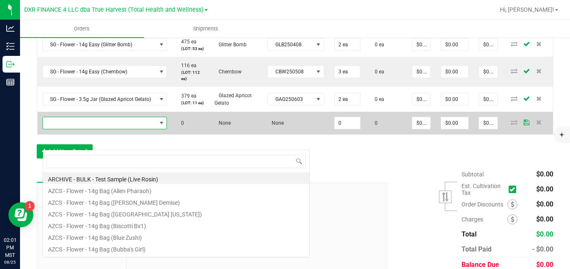
scroll to position [13, 122]
type input "sg - flower - 3.5g jar (p"
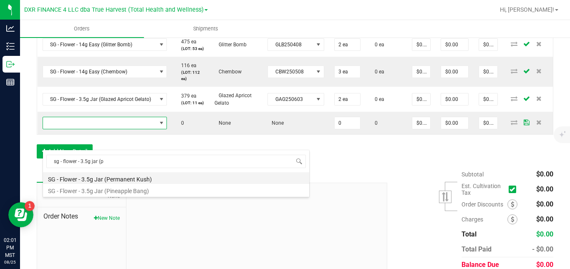
click at [107, 180] on li "SG - Flower - 3.5g Jar (Permanent Kush)" at bounding box center [176, 178] width 266 height 12
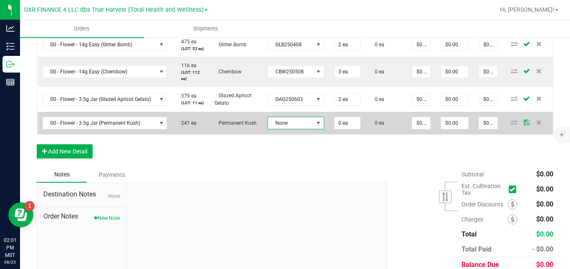
click at [315, 126] on span at bounding box center [318, 123] width 7 height 7
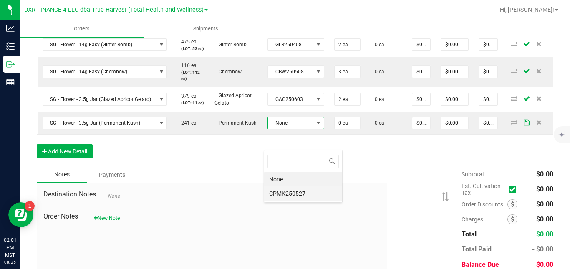
click at [306, 193] on li "CPMK250527" at bounding box center [303, 193] width 78 height 14
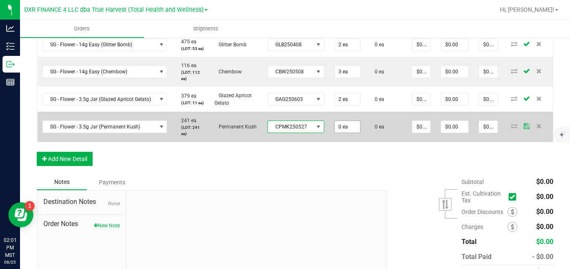
click at [337, 133] on input "0 ea" at bounding box center [346, 127] width 25 height 12
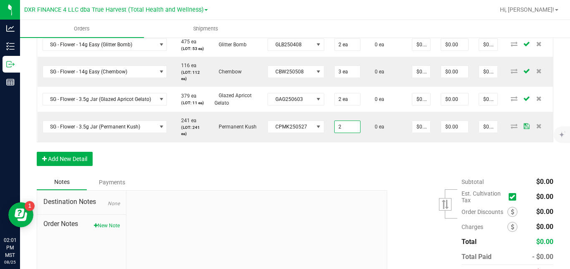
type input "2 ea"
click at [341, 174] on div "Order Details Print All Labels Item Sellable Strain Lot Number Qty Ordered Qty …" at bounding box center [295, 51] width 516 height 245
click at [81, 166] on button "Add New Detail" at bounding box center [65, 159] width 56 height 14
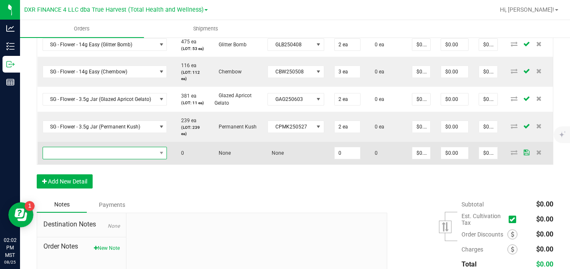
click at [82, 159] on span "NO DATA FOUND" at bounding box center [99, 153] width 113 height 12
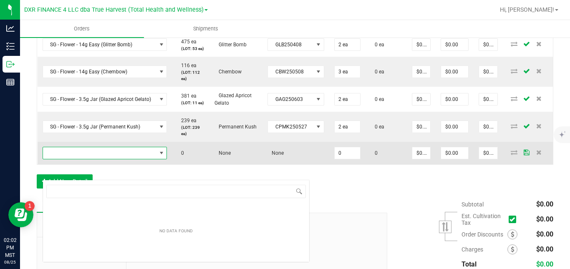
scroll to position [13, 122]
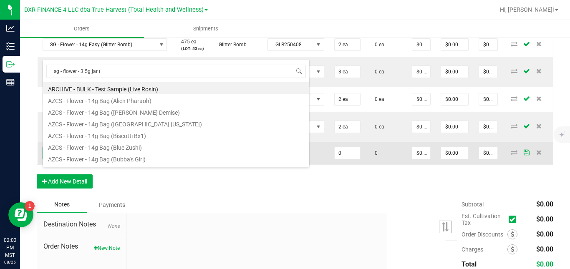
type input "sg - flower - 3.5g jar (k"
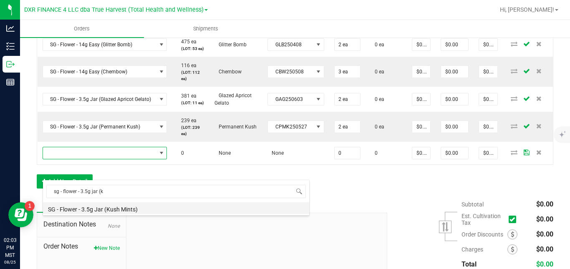
click at [85, 210] on li "SG - Flower - 3.5g Jar (Kush Mints)" at bounding box center [176, 208] width 266 height 12
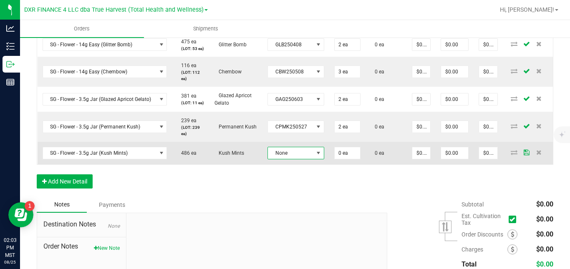
click at [277, 159] on span "None" at bounding box center [290, 153] width 45 height 12
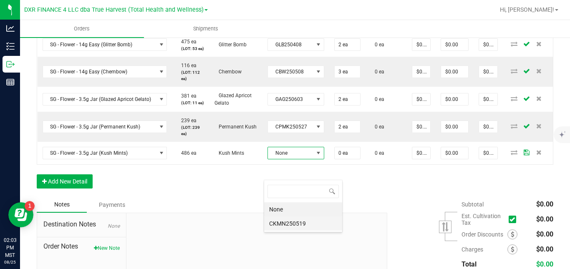
click at [279, 223] on li "CKMN250519" at bounding box center [303, 223] width 78 height 14
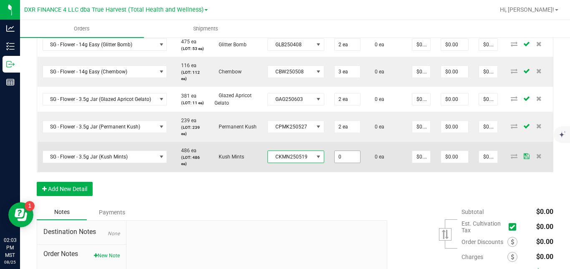
click at [342, 163] on input "0" at bounding box center [346, 157] width 25 height 12
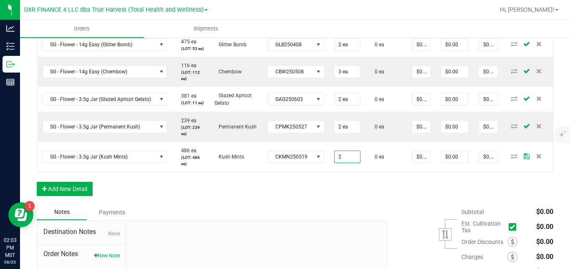
type input "2 ea"
click at [329, 200] on div "Order Details Print All Labels Item Sellable Strain Lot Number Qty Ordered Qty …" at bounding box center [295, 66] width 516 height 275
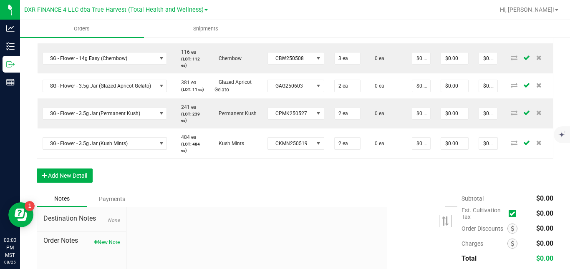
scroll to position [339, 0]
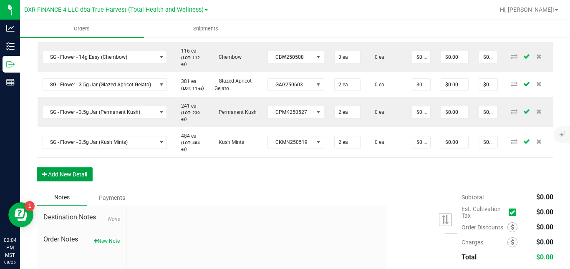
click at [79, 181] on button "Add New Detail" at bounding box center [65, 174] width 56 height 14
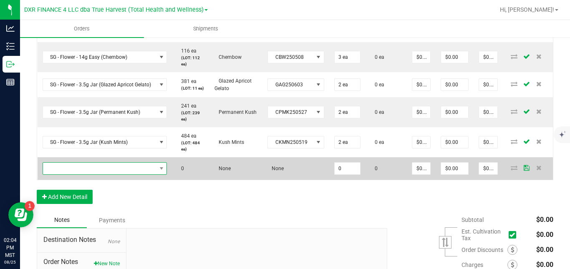
click at [88, 174] on span "NO DATA FOUND" at bounding box center [99, 169] width 113 height 12
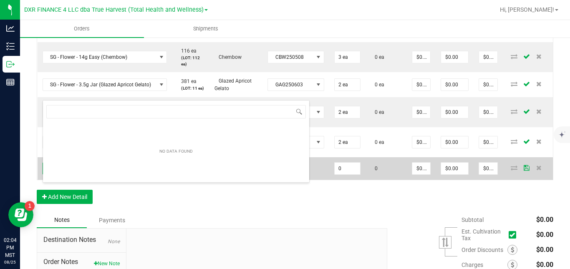
scroll to position [0, 0]
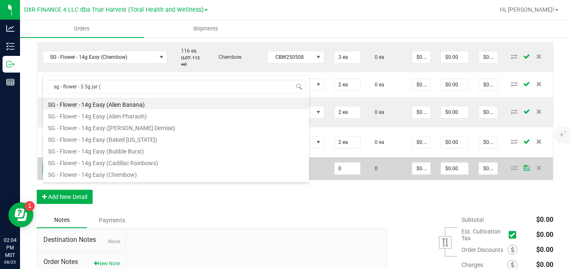
type input "sg - flower - 3.5g jar (w"
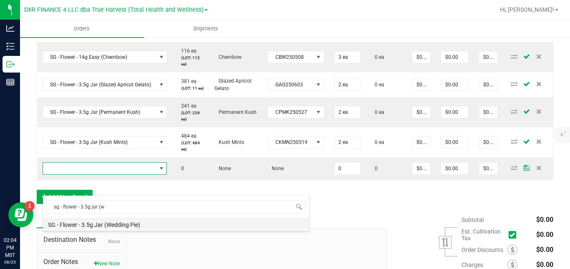
click at [99, 225] on li "SG - Flower - 3.5g Jar (Wedding Pie)" at bounding box center [176, 224] width 266 height 12
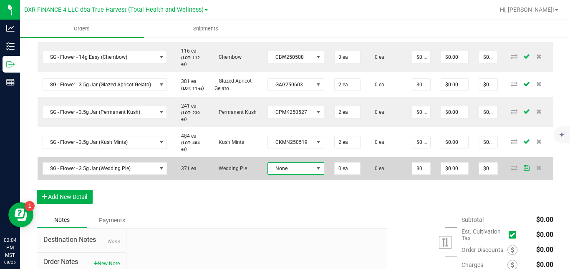
click at [287, 174] on span "None" at bounding box center [290, 169] width 45 height 12
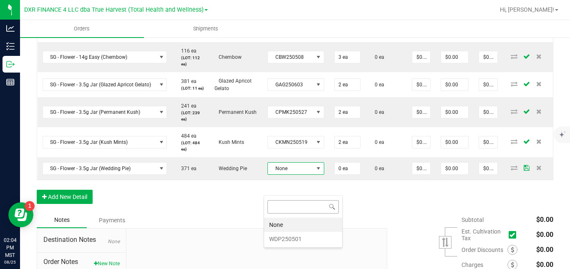
scroll to position [13, 56]
click at [286, 237] on li "WDP250501" at bounding box center [303, 239] width 78 height 14
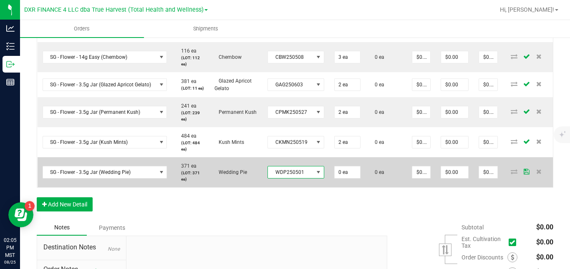
click at [329, 187] on td "0 ea" at bounding box center [347, 172] width 36 height 30
click at [340, 178] on input "0" at bounding box center [346, 172] width 25 height 12
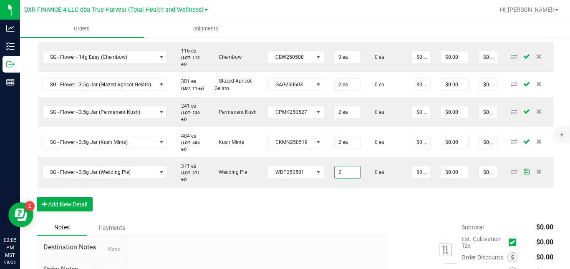
type input "2 ea"
click at [348, 220] on div "Order Details Print All Labels Item Sellable Strain Lot Number Qty Ordered Qty …" at bounding box center [295, 66] width 516 height 305
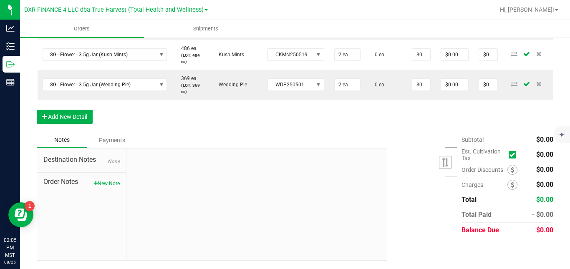
scroll to position [448, 0]
click at [116, 183] on button "New Note" at bounding box center [107, 184] width 26 height 8
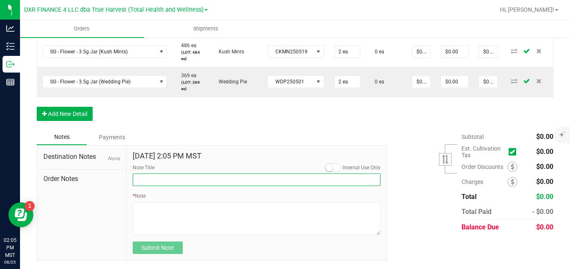
click at [153, 184] on input "Note Title" at bounding box center [257, 180] width 248 height 13
type input "[PERSON_NAME] Showdown Prizes"
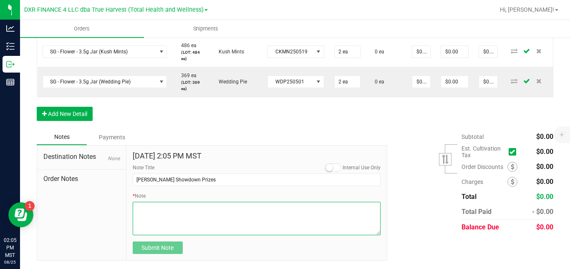
click at [181, 217] on textarea "* Note" at bounding box center [257, 218] width 248 height 33
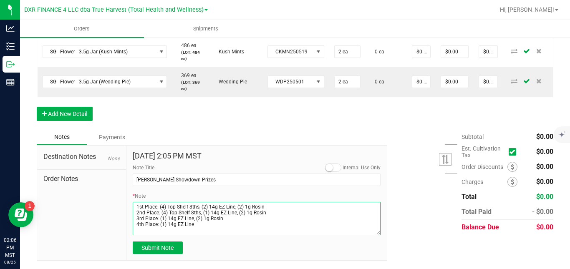
scroll to position [4, 0]
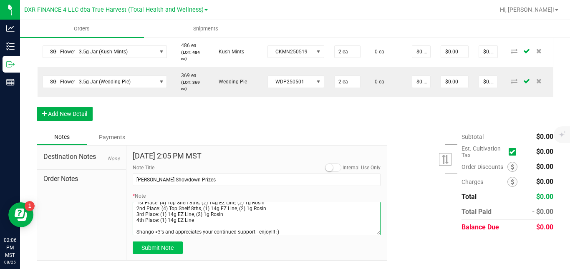
type textarea "1st Place: (4) Top Shelf 8ths, (2) 14g EZ Line, (2) 1g Rosin 2nd Place: (4) Top…"
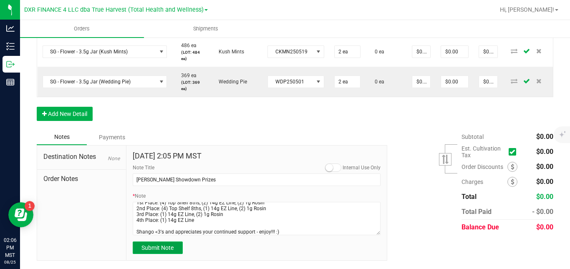
click at [161, 249] on span "Submit Note" at bounding box center [157, 247] width 32 height 7
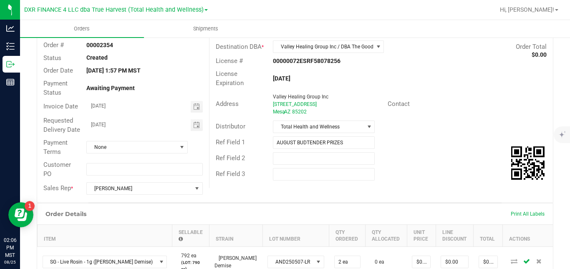
scroll to position [0, 0]
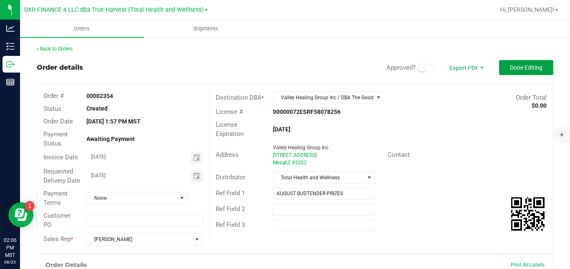
click at [523, 71] on span "Done Editing" at bounding box center [526, 67] width 33 height 7
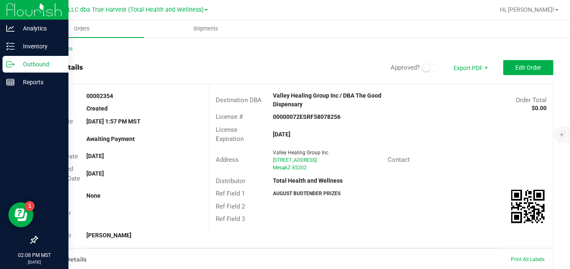
click at [12, 65] on icon at bounding box center [10, 64] width 8 height 8
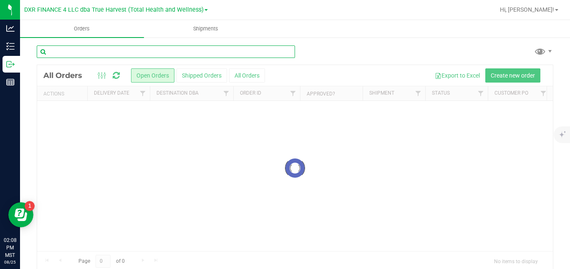
click at [156, 53] on input "text" at bounding box center [166, 51] width 258 height 13
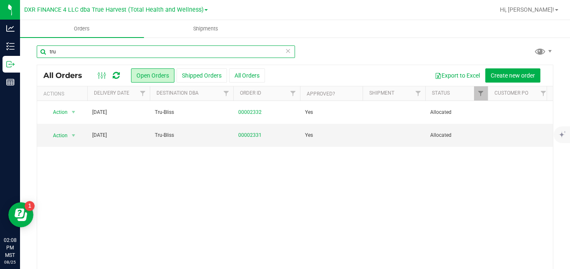
type input "tru"
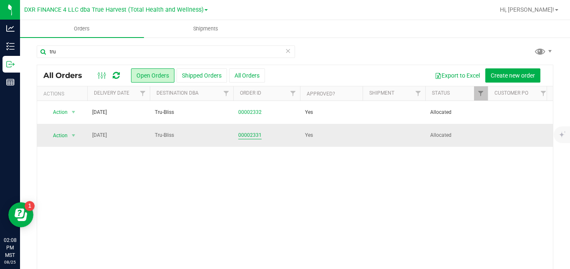
click at [245, 136] on link "00002331" at bounding box center [249, 135] width 23 height 8
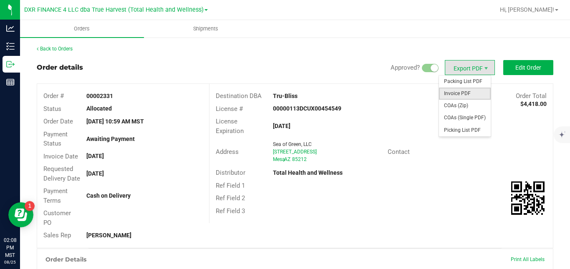
click at [455, 91] on span "Invoice PDF" at bounding box center [465, 94] width 52 height 12
click at [461, 82] on span "Packing List PDF" at bounding box center [465, 81] width 52 height 12
click at [453, 101] on span "COAs (Zip)" at bounding box center [465, 106] width 52 height 12
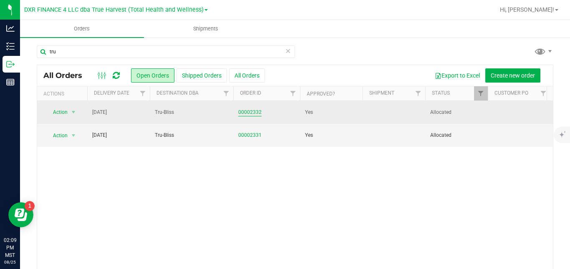
click at [252, 111] on link "00002332" at bounding box center [249, 112] width 23 height 8
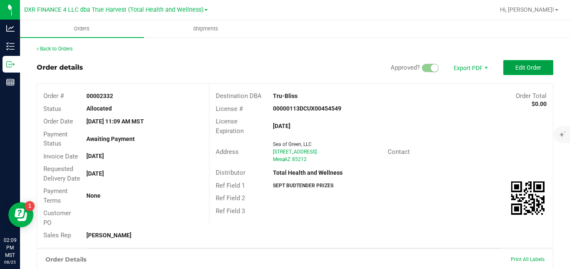
click at [524, 68] on span "Edit Order" at bounding box center [528, 67] width 26 height 7
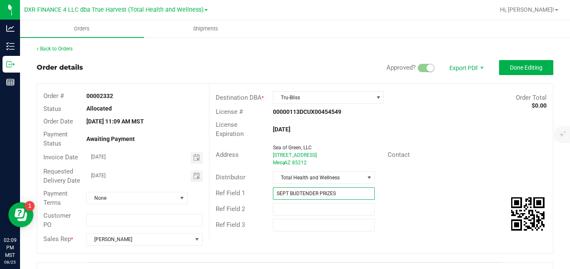
click at [284, 194] on input "SEPT BUDTENDER PRIZES" at bounding box center [324, 193] width 102 height 13
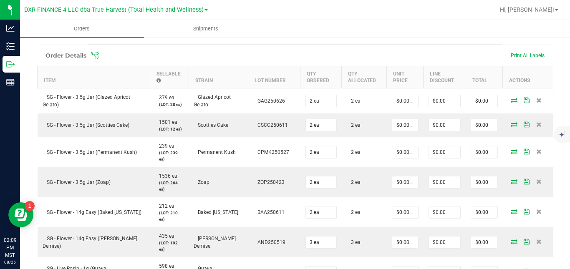
scroll to position [435, 0]
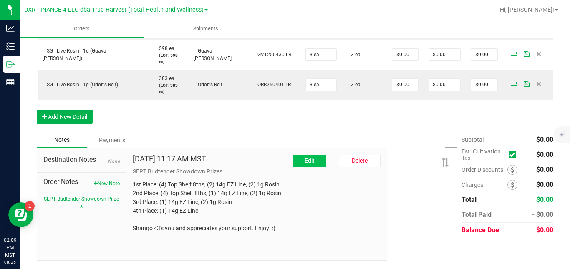
type input "AUG BUDTENDER PRIZES"
click at [312, 167] on button "Edit" at bounding box center [309, 161] width 33 height 13
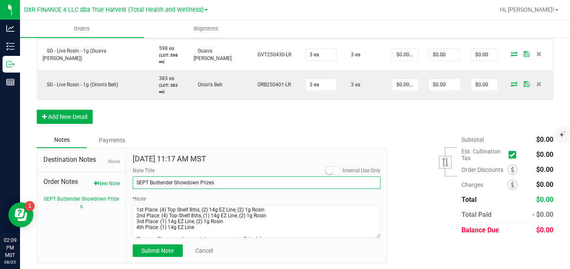
drag, startPoint x: 147, startPoint y: 193, endPoint x: 131, endPoint y: 195, distance: 15.6
click at [133, 189] on input "SEPT Budtender Showdown Prizes" at bounding box center [257, 182] width 248 height 13
type input "[PERSON_NAME] Showdown Prizes"
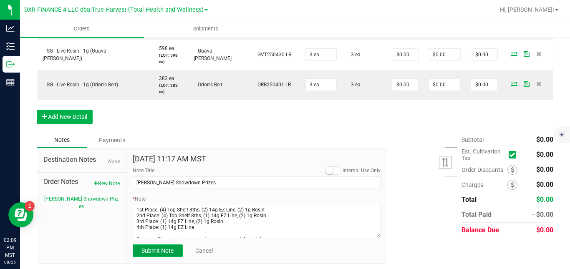
click at [147, 254] on span "Submit Note" at bounding box center [157, 250] width 32 height 7
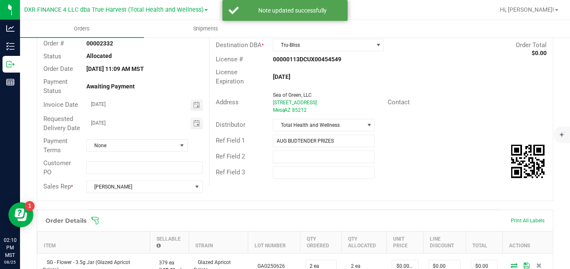
scroll to position [0, 0]
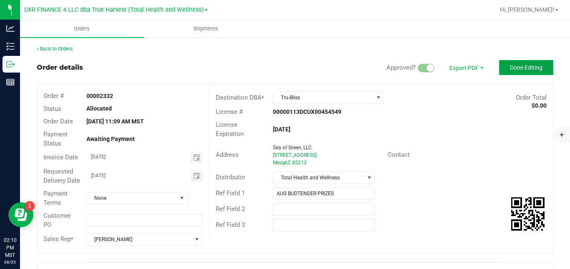
click at [526, 65] on span "Done Editing" at bounding box center [526, 67] width 33 height 7
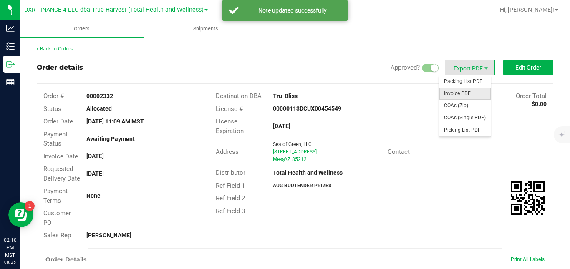
click at [461, 91] on span "Invoice PDF" at bounding box center [465, 94] width 52 height 12
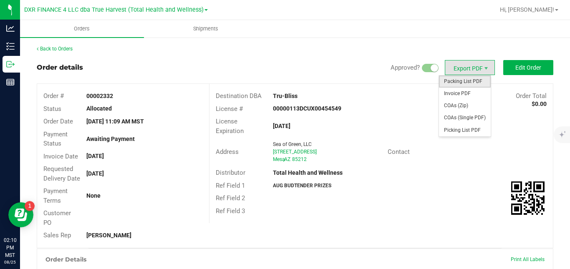
click at [452, 79] on span "Packing List PDF" at bounding box center [465, 81] width 52 height 12
click at [445, 104] on span "COAs (Zip)" at bounding box center [465, 106] width 52 height 12
